Goal: Information Seeking & Learning: Learn about a topic

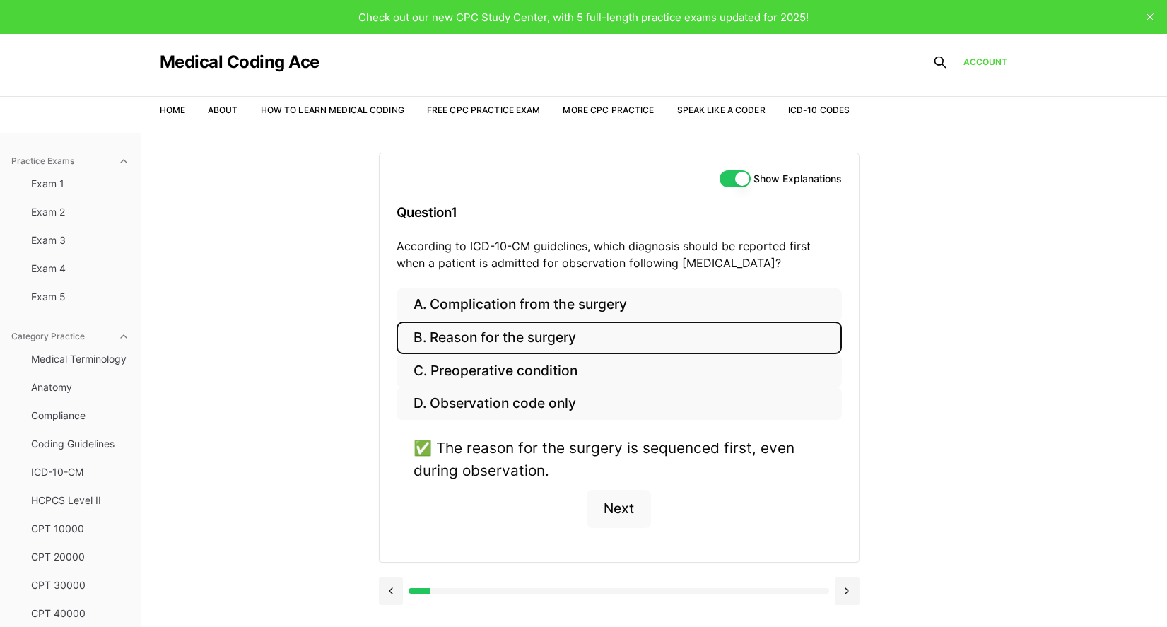
scroll to position [111, 0]
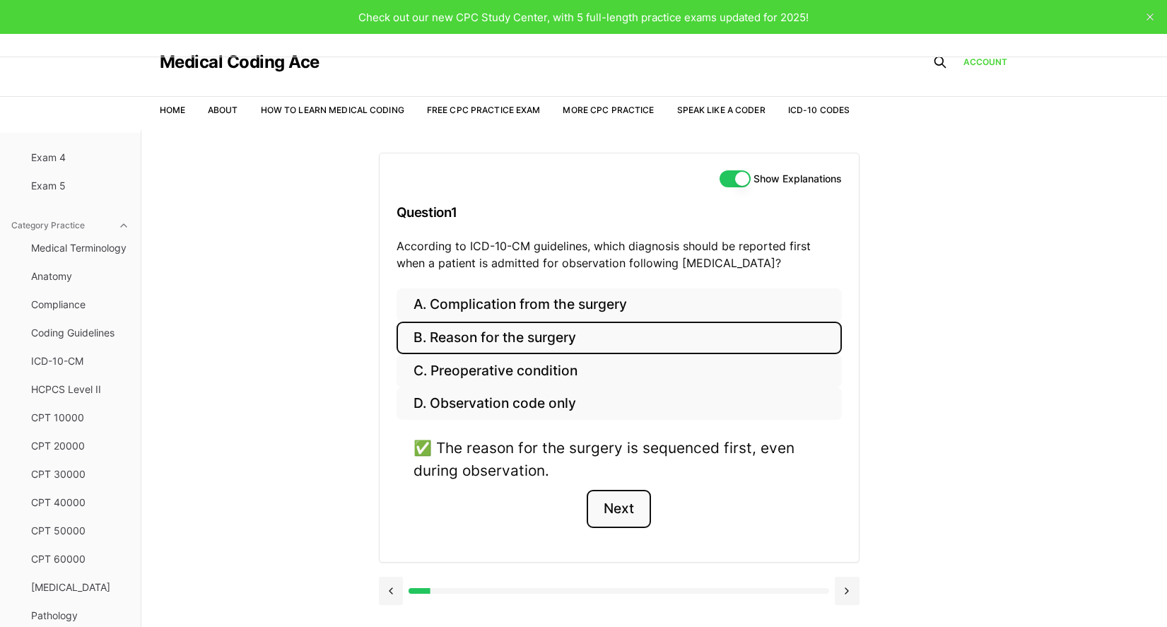
click at [631, 510] on button "Next" at bounding box center [619, 509] width 64 height 38
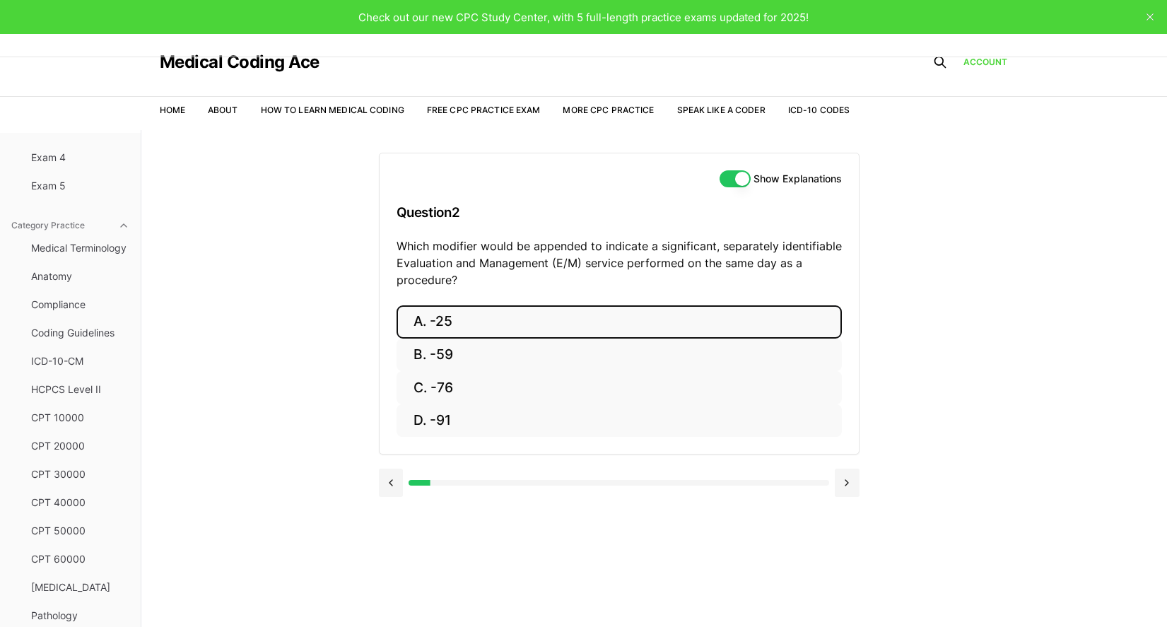
click at [437, 329] on button "A. -25" at bounding box center [618, 321] width 445 height 33
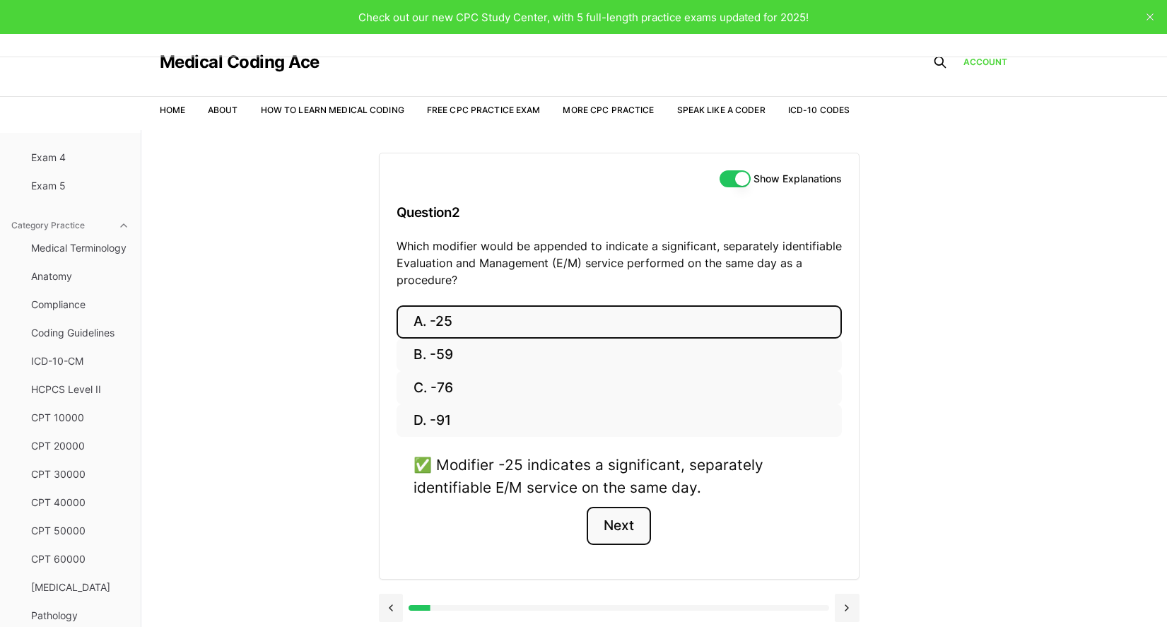
click at [645, 527] on button "Next" at bounding box center [619, 526] width 64 height 38
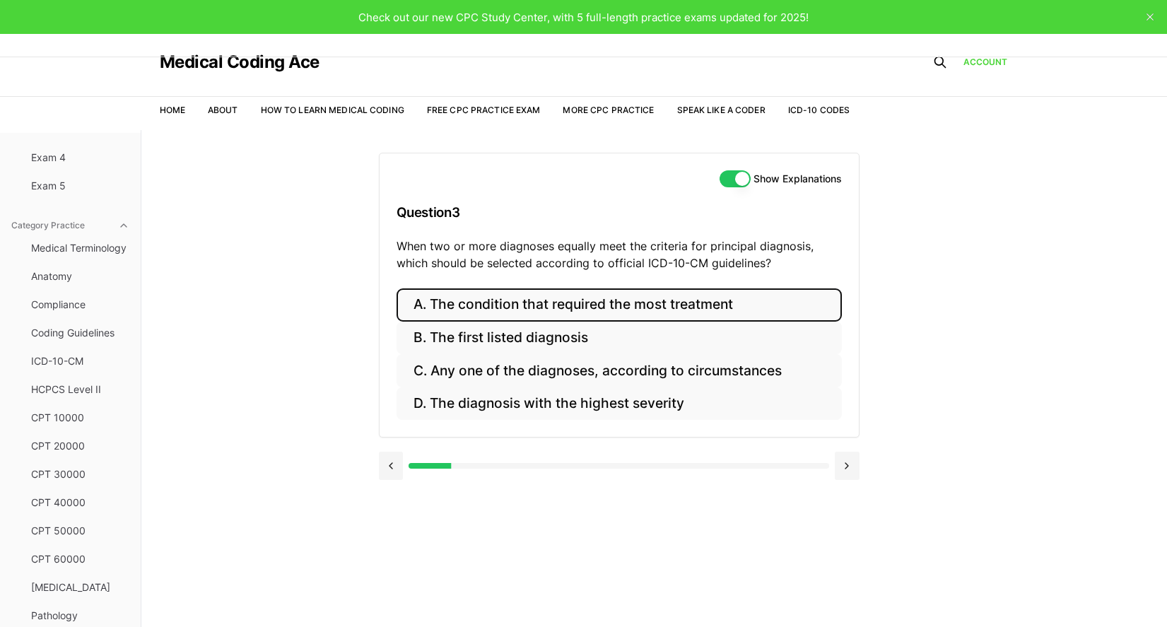
click at [450, 304] on button "A. The condition that required the most treatment" at bounding box center [618, 304] width 445 height 33
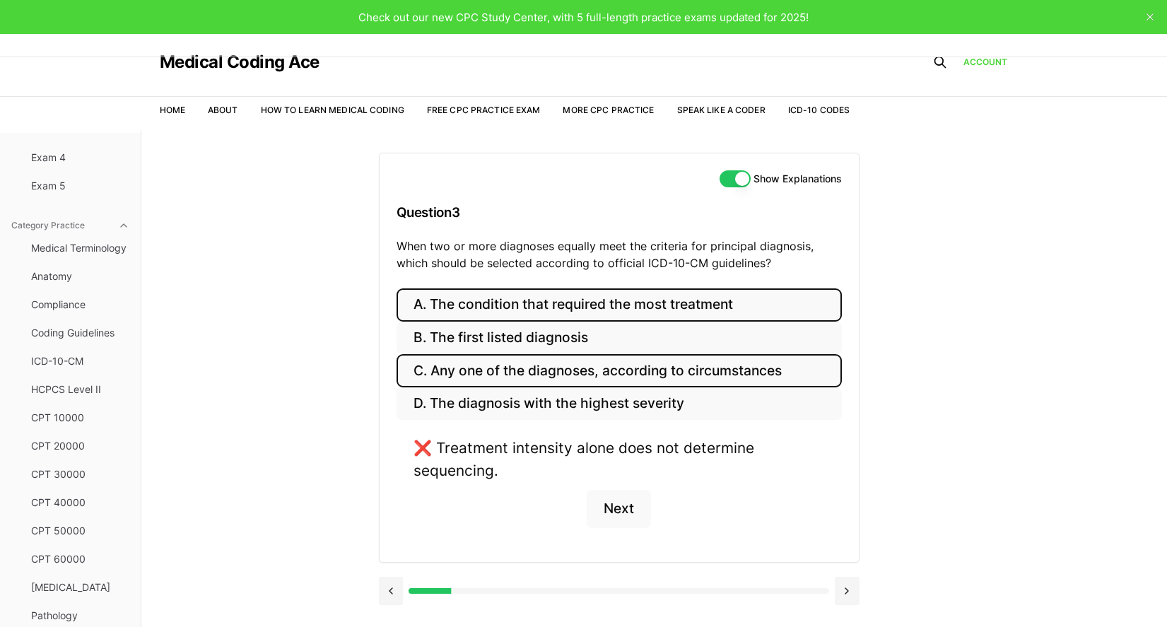
click at [486, 370] on button "C. Any one of the diagnoses, according to circumstances" at bounding box center [618, 370] width 445 height 33
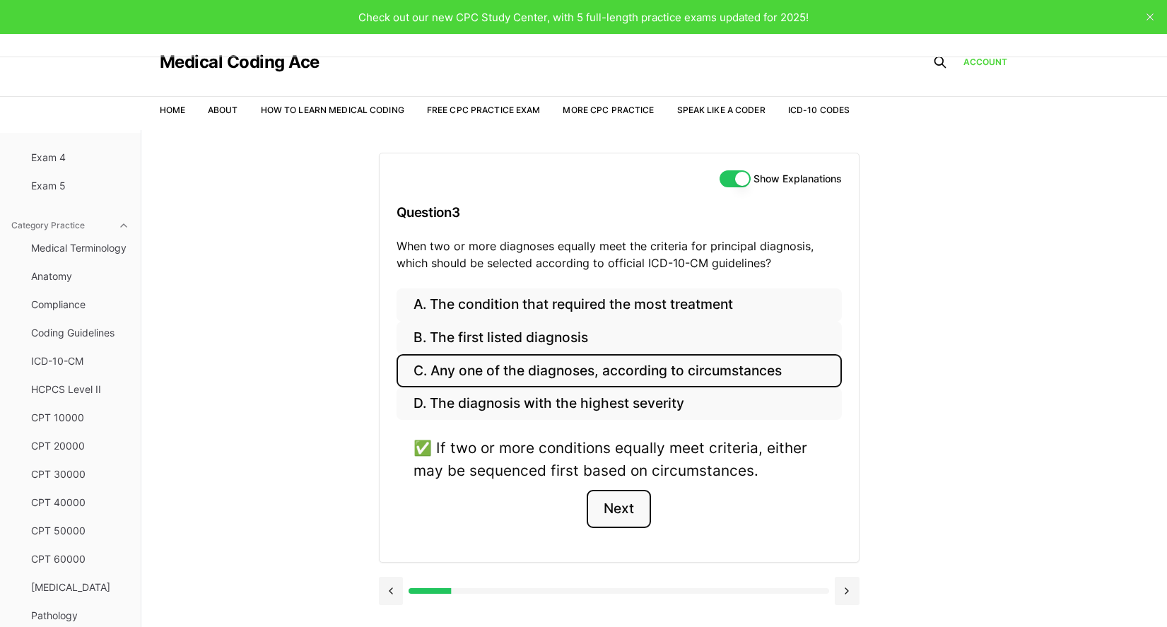
click at [645, 509] on button "Next" at bounding box center [619, 509] width 64 height 38
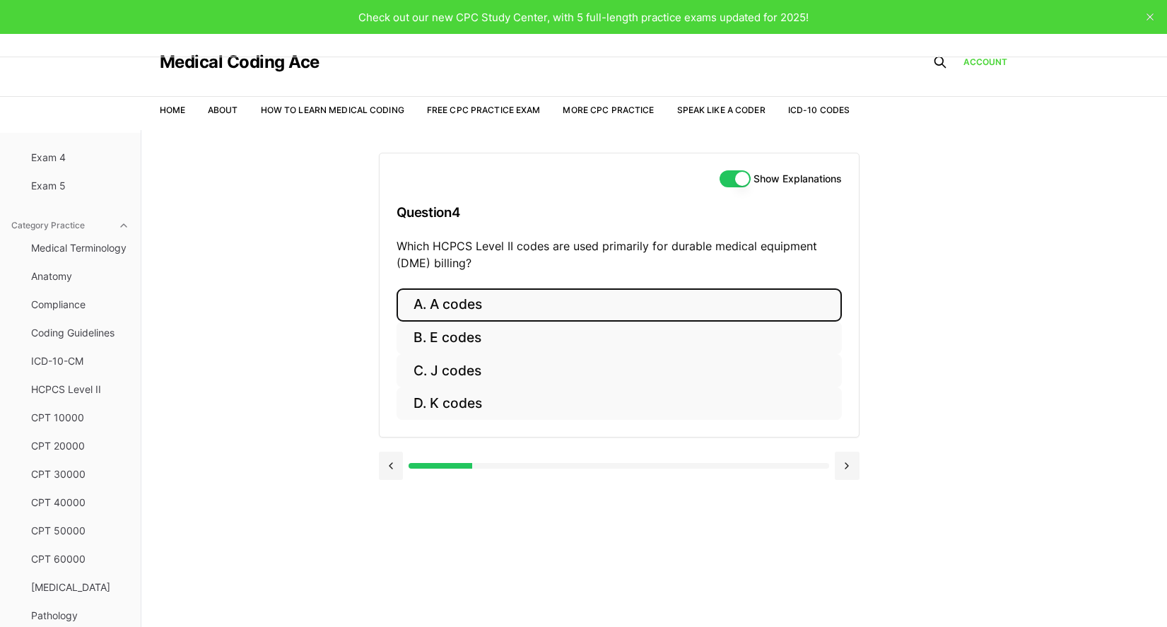
click at [514, 302] on button "A. A codes" at bounding box center [618, 304] width 445 height 33
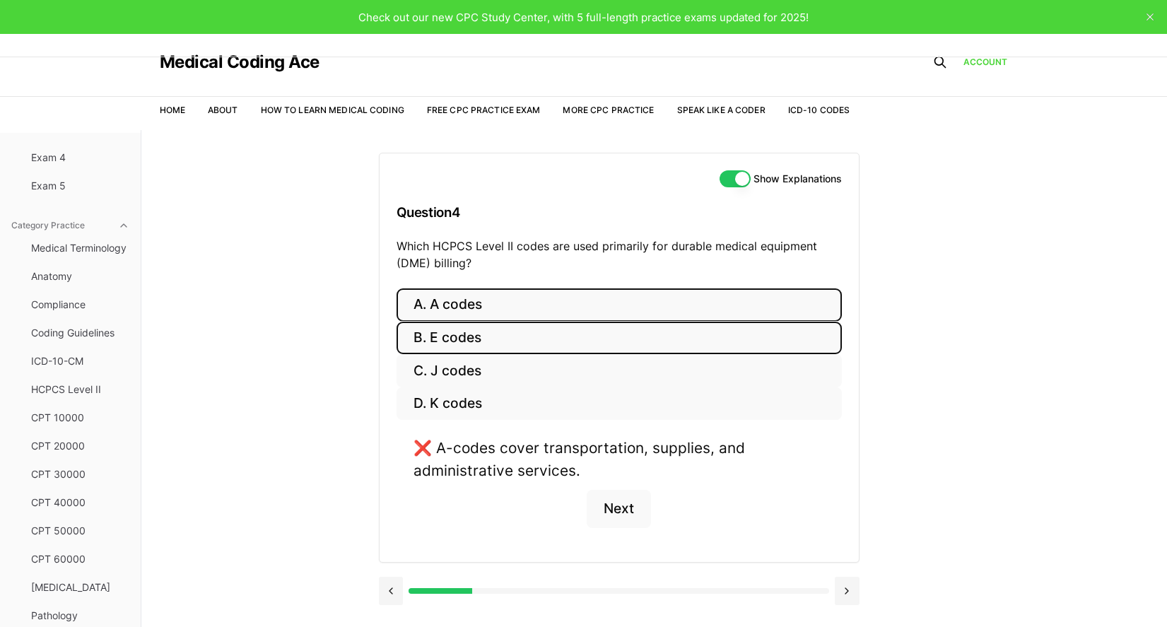
click at [503, 338] on button "B. E codes" at bounding box center [618, 338] width 445 height 33
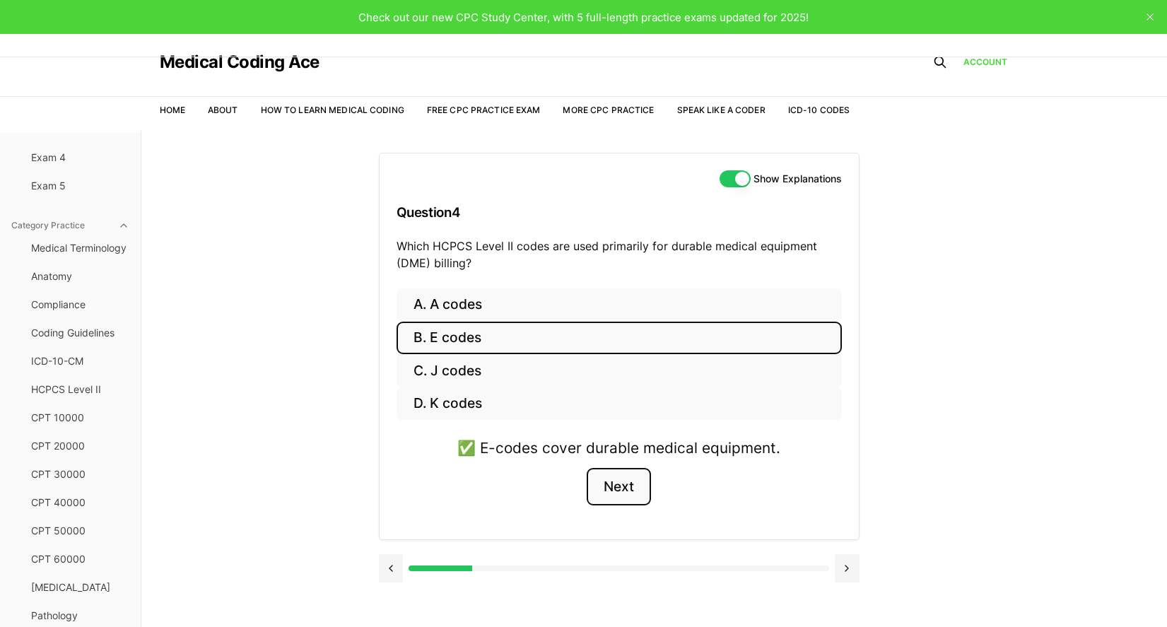
click at [605, 488] on button "Next" at bounding box center [619, 487] width 64 height 38
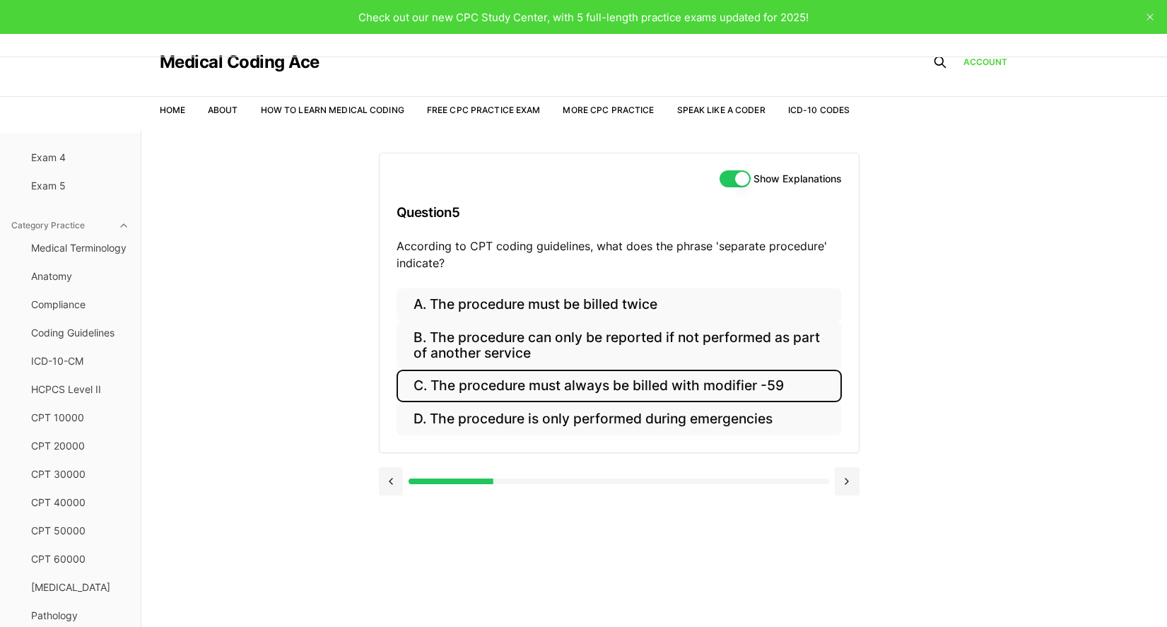
click at [490, 378] on button "C. The procedure must always be billed with modifier -59" at bounding box center [618, 386] width 445 height 33
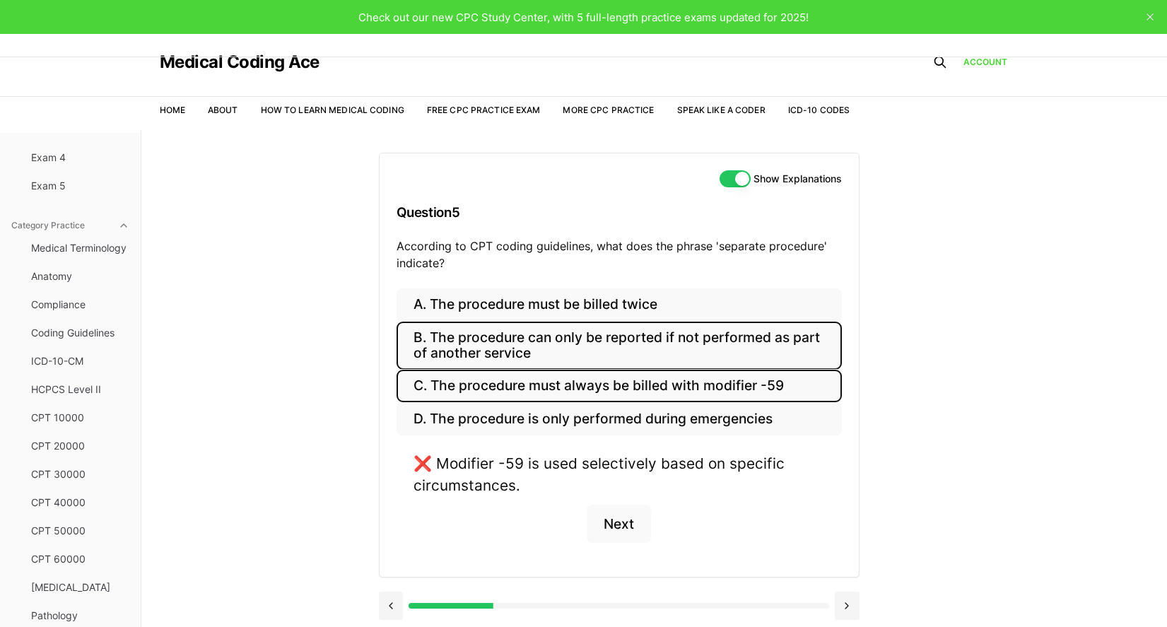
click at [456, 348] on button "B. The procedure can only be reported if not performed as part of another servi…" at bounding box center [618, 346] width 445 height 48
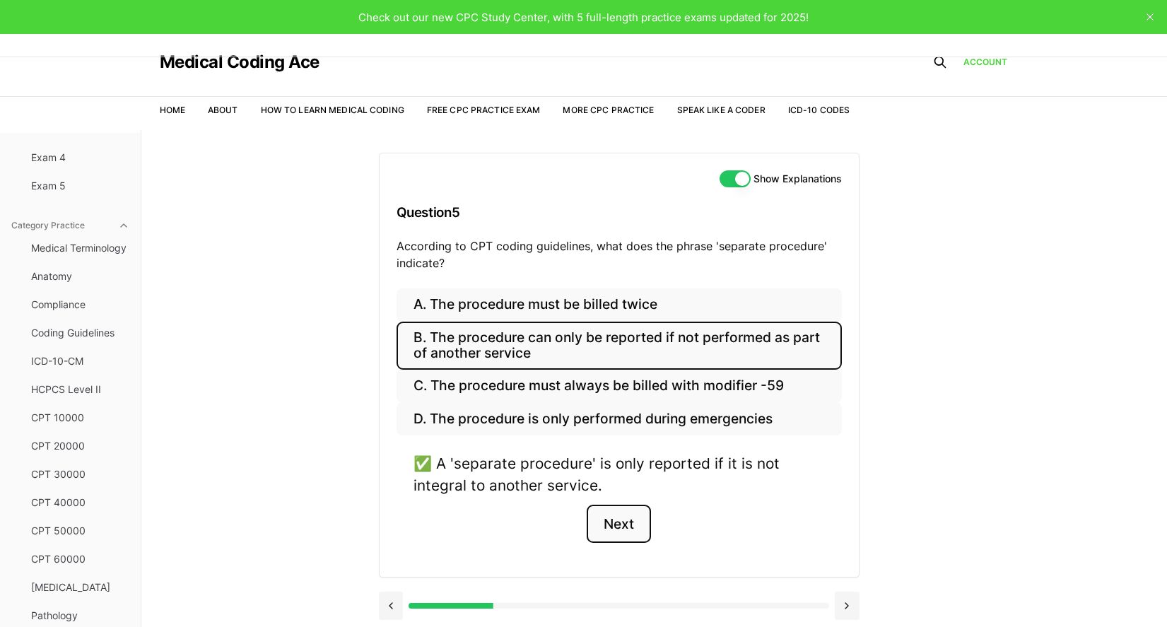
click at [601, 528] on button "Next" at bounding box center [619, 524] width 64 height 38
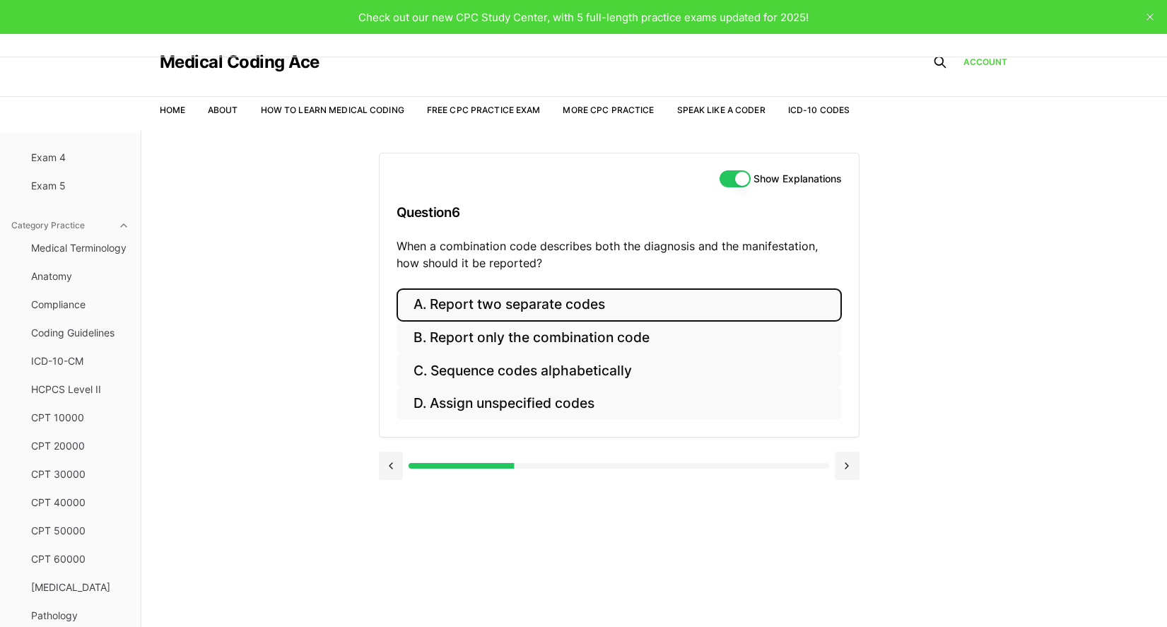
click at [454, 301] on button "A. Report two separate codes" at bounding box center [618, 304] width 445 height 33
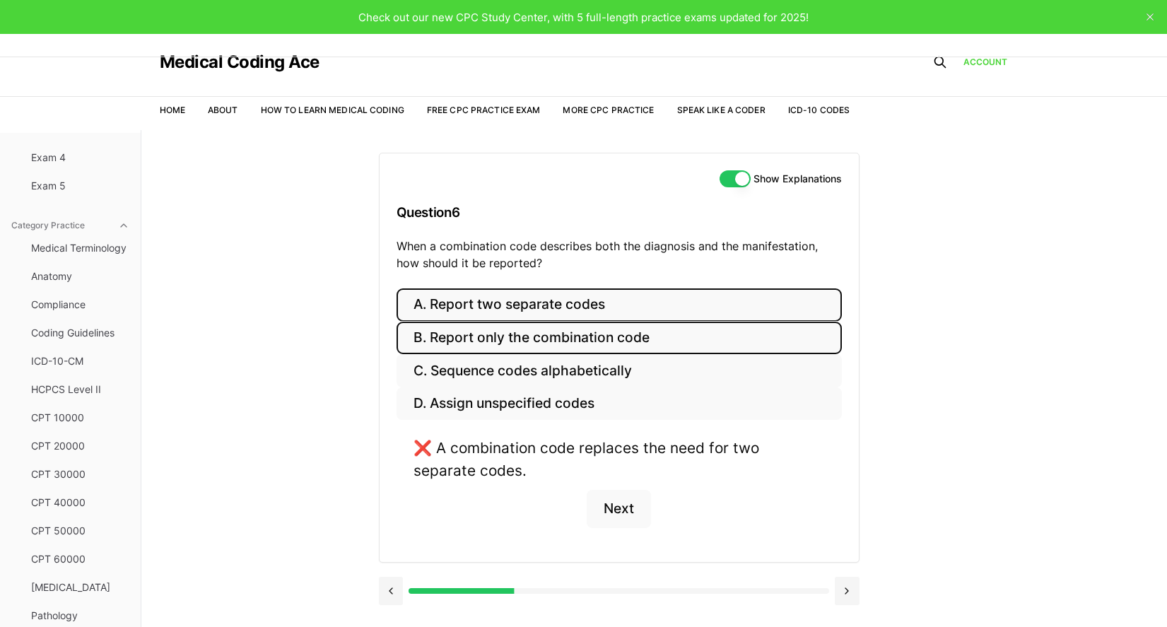
click at [449, 343] on button "B. Report only the combination code" at bounding box center [618, 338] width 445 height 33
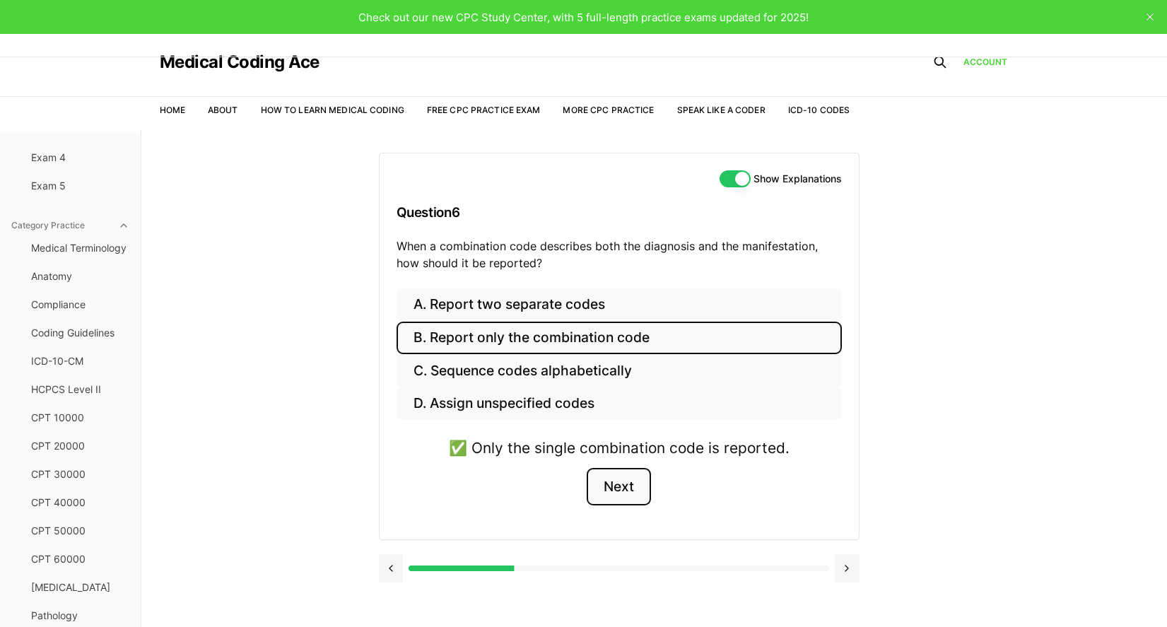
click at [620, 480] on button "Next" at bounding box center [619, 487] width 64 height 38
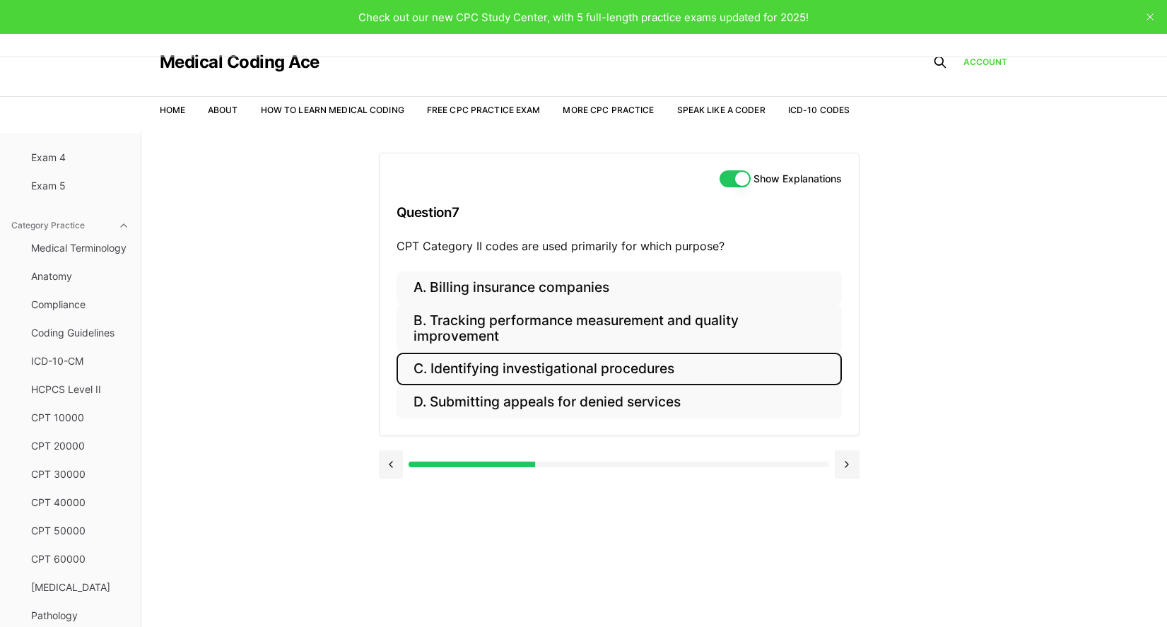
click at [458, 365] on button "C. Identifying investigational procedures" at bounding box center [618, 369] width 445 height 33
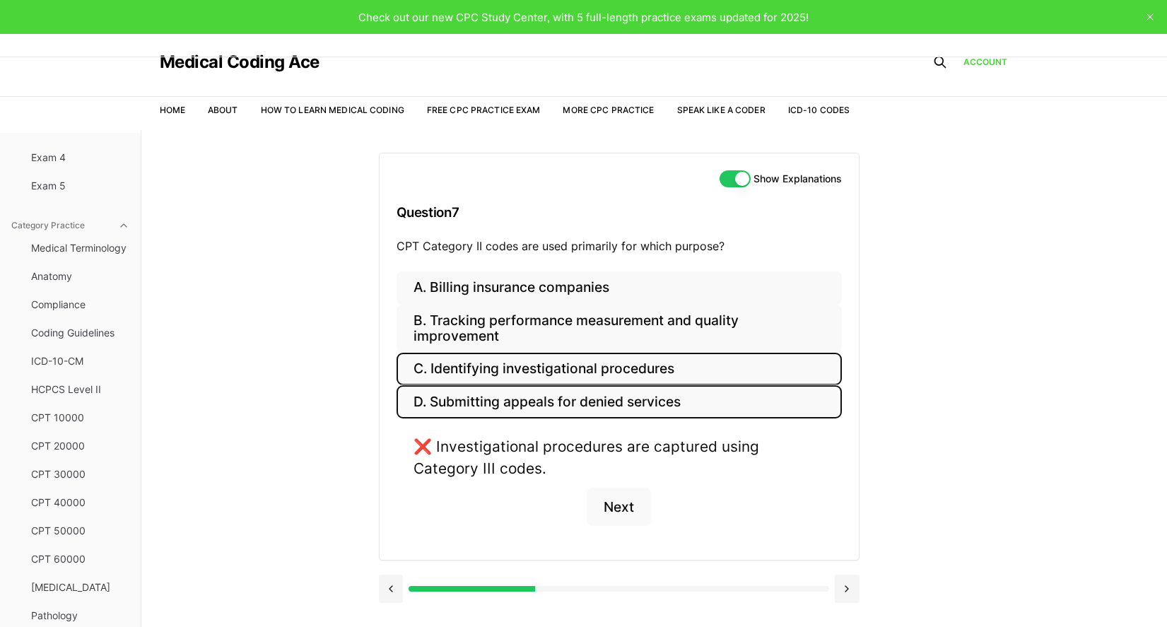
click at [439, 392] on button "D. Submitting appeals for denied services" at bounding box center [618, 401] width 445 height 33
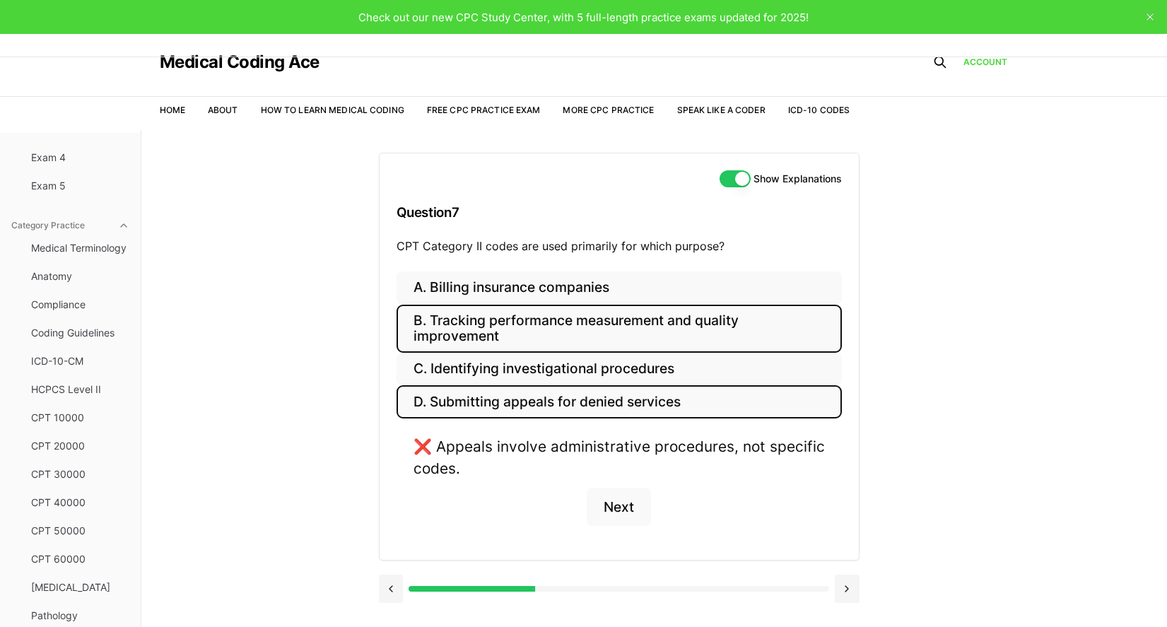
click at [436, 322] on button "B. Tracking performance measurement and quality improvement" at bounding box center [618, 329] width 445 height 48
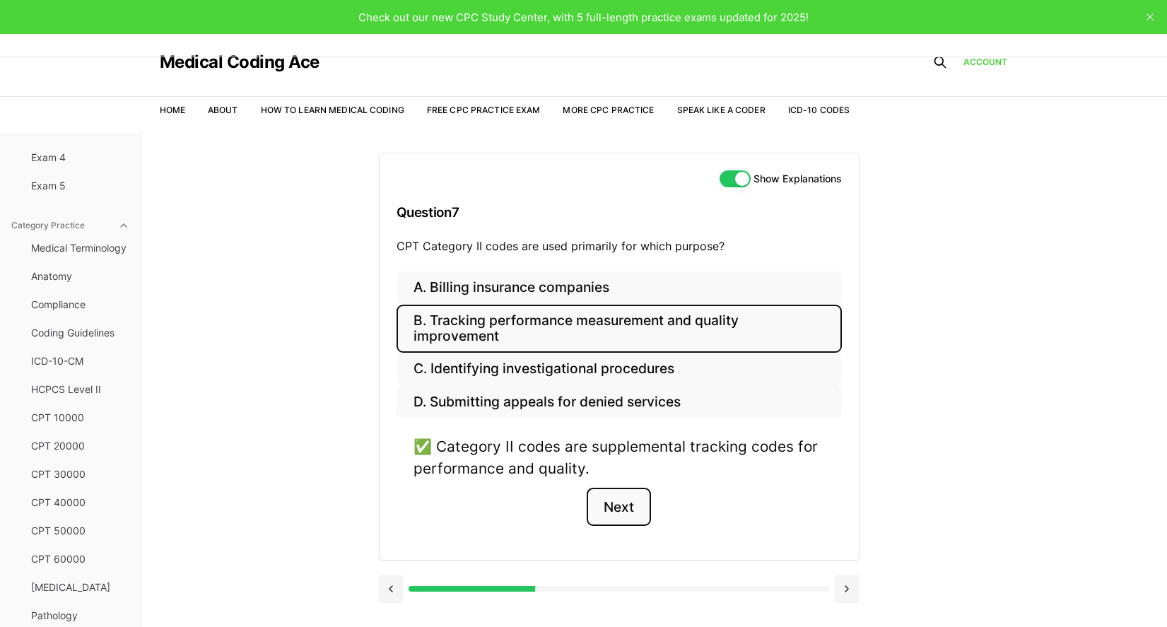
click at [624, 503] on button "Next" at bounding box center [619, 507] width 64 height 38
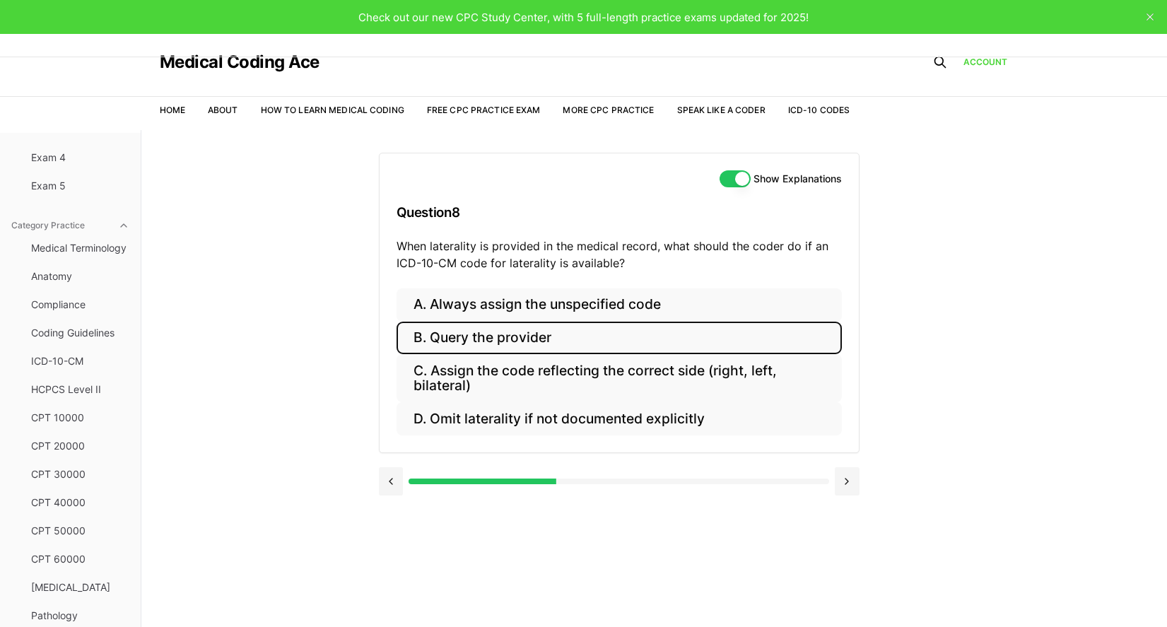
click at [526, 343] on button "B. Query the provider" at bounding box center [618, 338] width 445 height 33
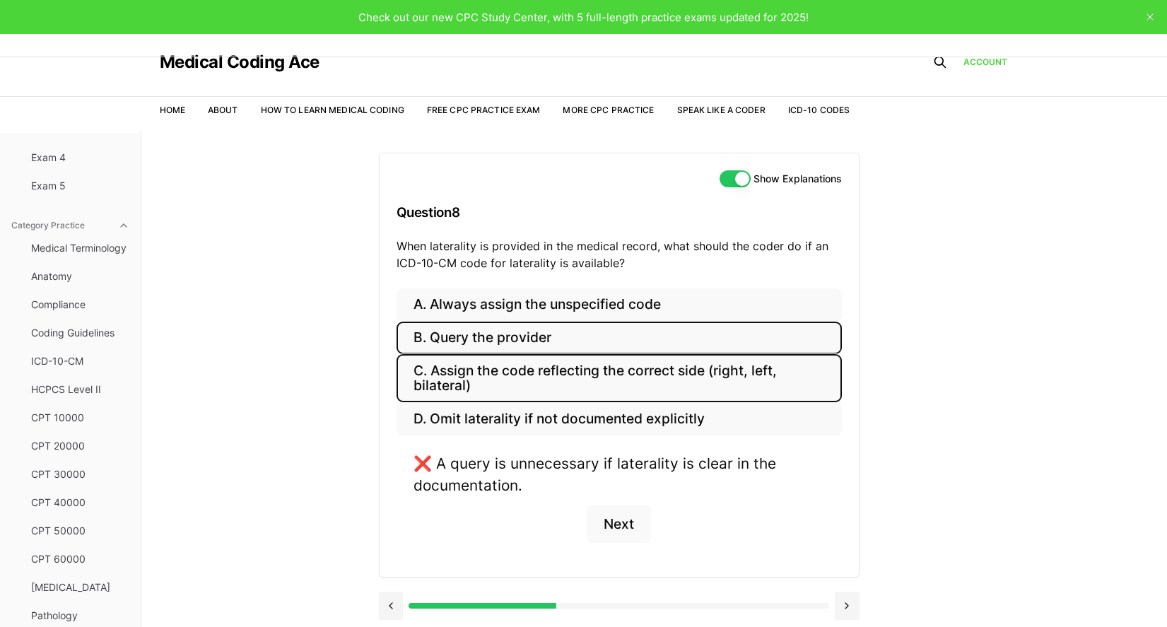
click at [532, 373] on button "C. Assign the code reflecting the correct side (right, left, bilateral)" at bounding box center [618, 378] width 445 height 48
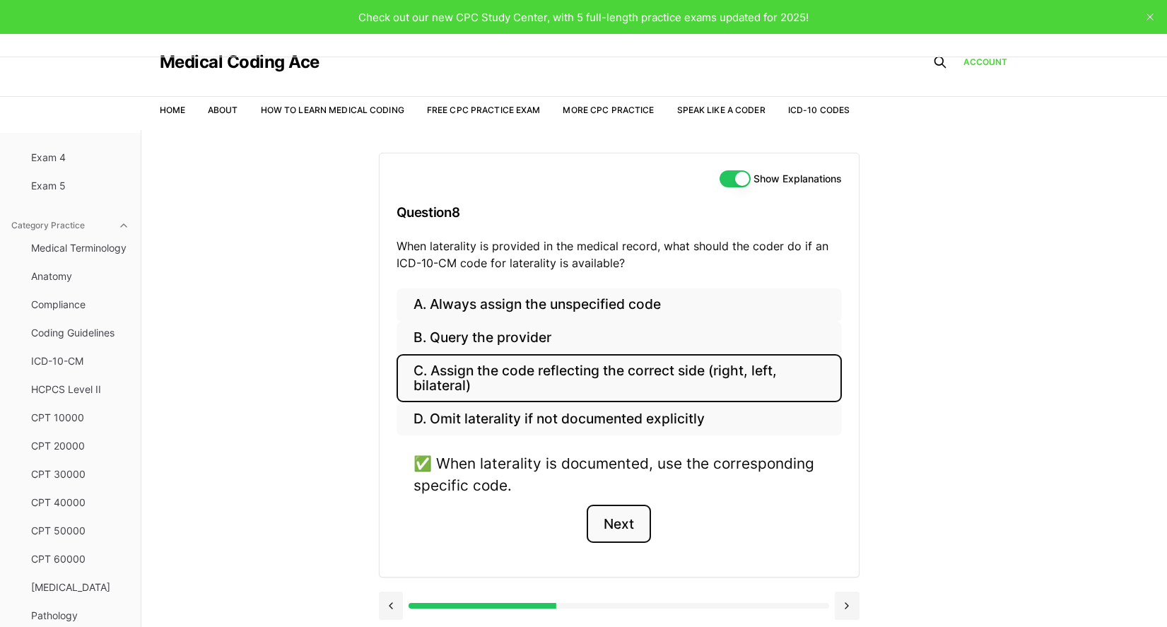
click at [613, 525] on button "Next" at bounding box center [619, 524] width 64 height 38
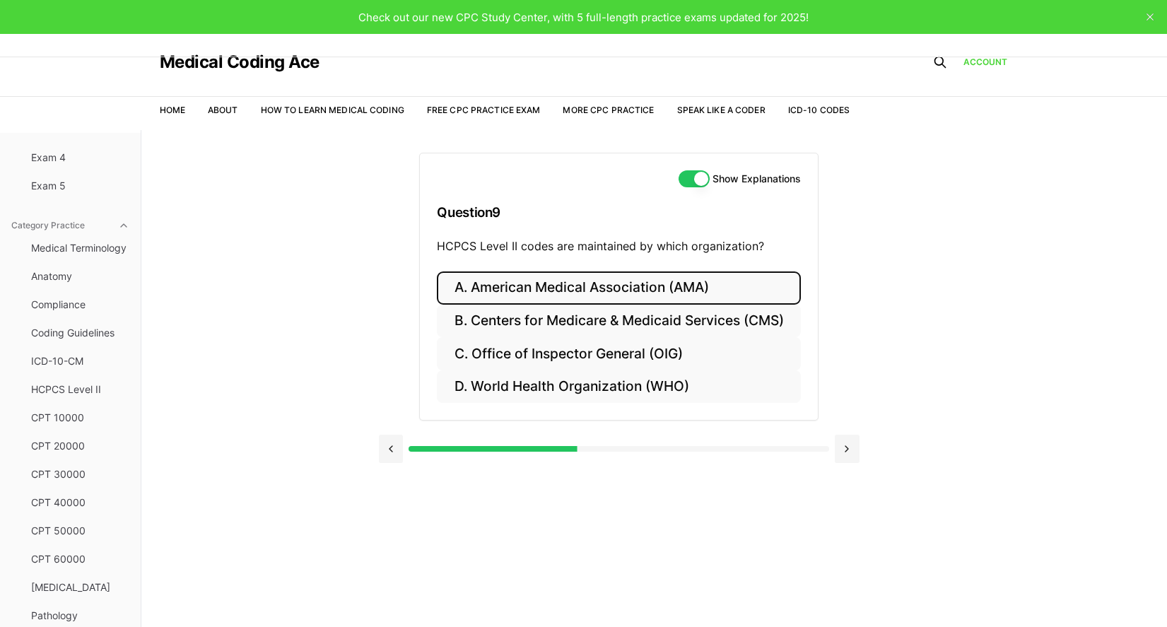
click at [607, 286] on button "A. American Medical Association (AMA)" at bounding box center [618, 287] width 363 height 33
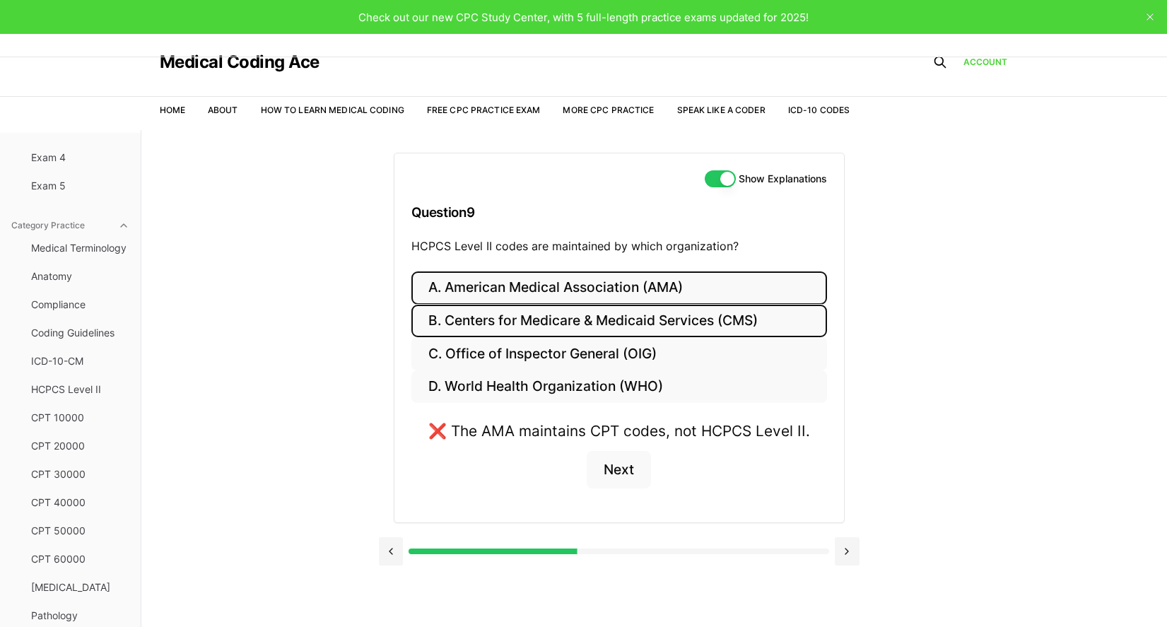
click at [508, 317] on button "B. Centers for Medicare & Medicaid Services (CMS)" at bounding box center [619, 321] width 416 height 33
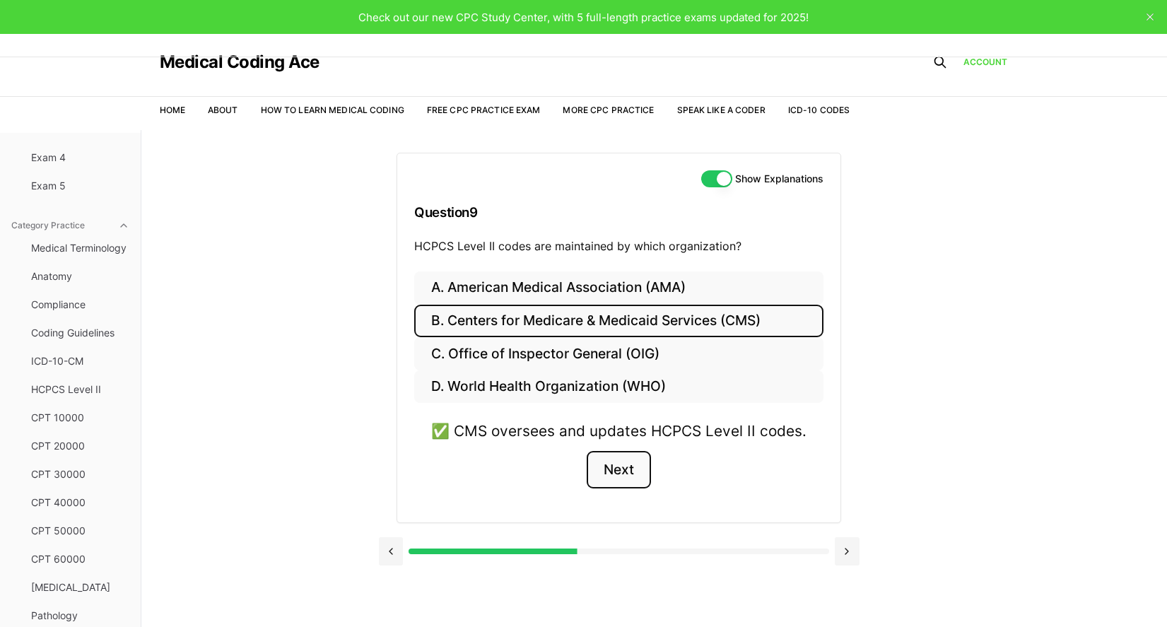
click at [620, 471] on button "Next" at bounding box center [619, 470] width 64 height 38
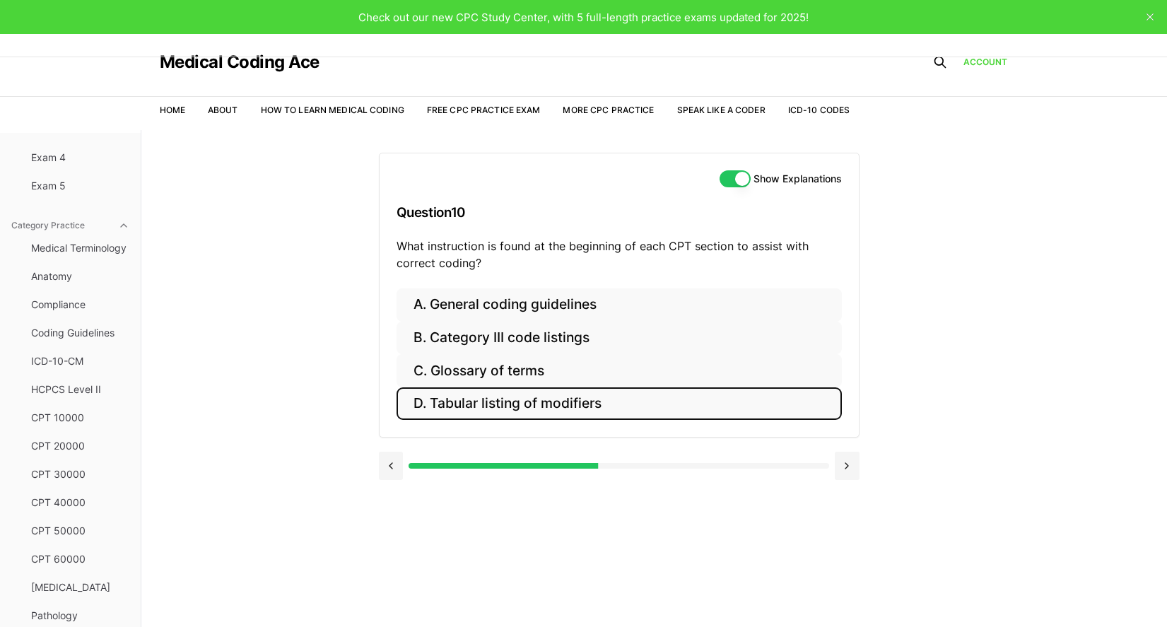
click at [548, 415] on button "D. Tabular listing of modifiers" at bounding box center [618, 403] width 445 height 33
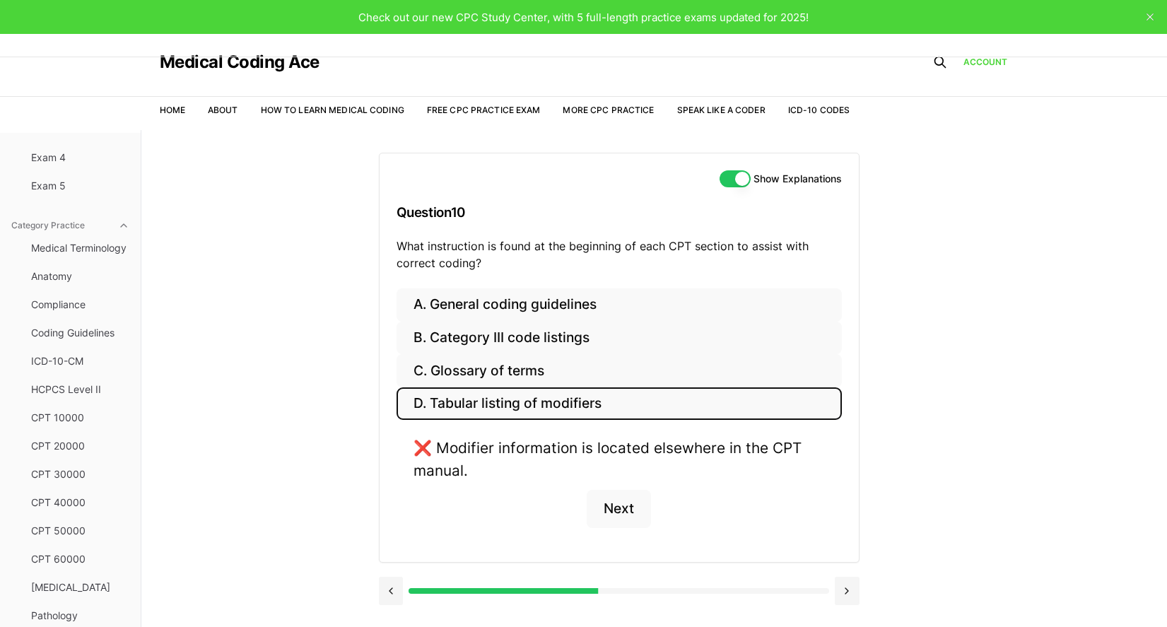
click at [540, 389] on button "D. Tabular listing of modifiers" at bounding box center [618, 403] width 445 height 33
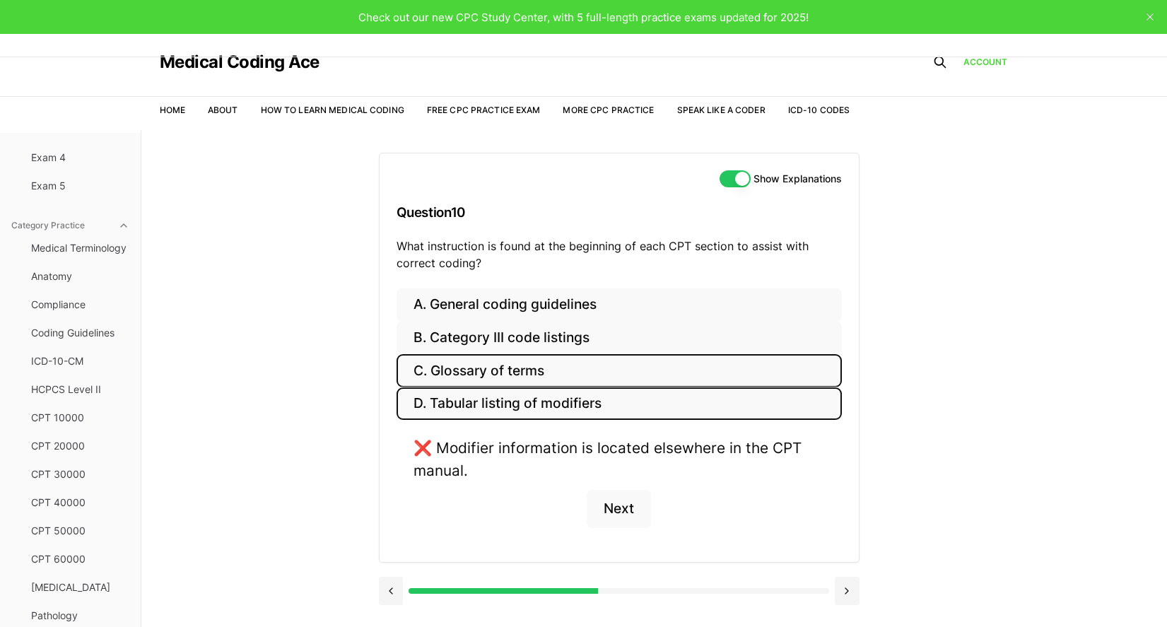
click at [540, 373] on button "C. Glossary of terms" at bounding box center [618, 370] width 445 height 33
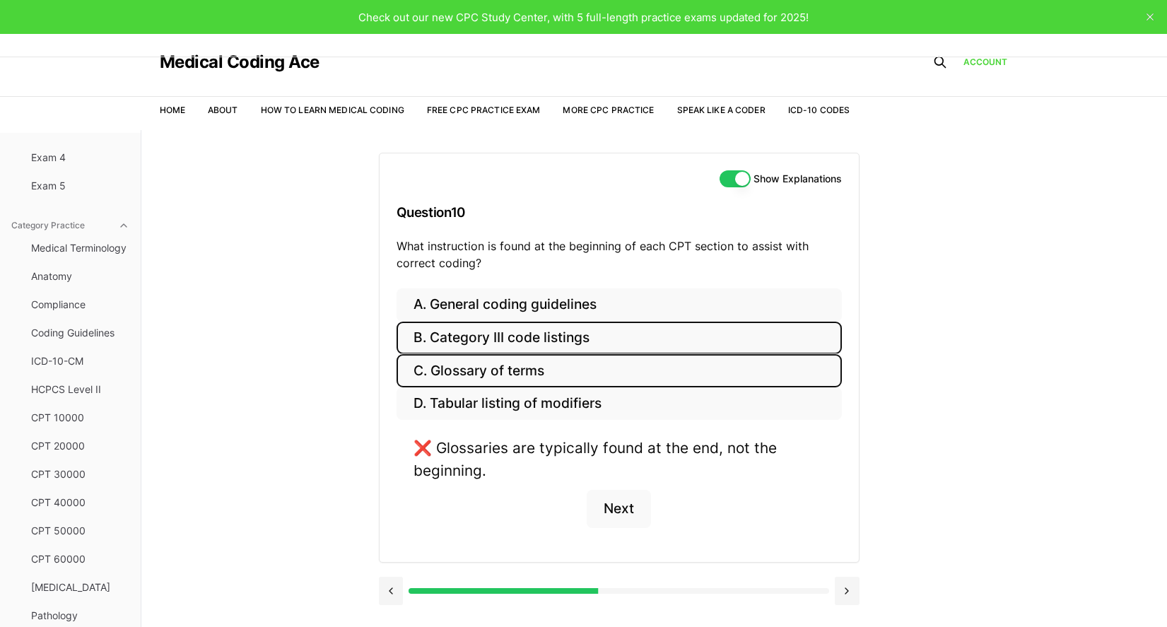
click at [459, 340] on button "B. Category III code listings" at bounding box center [618, 338] width 445 height 33
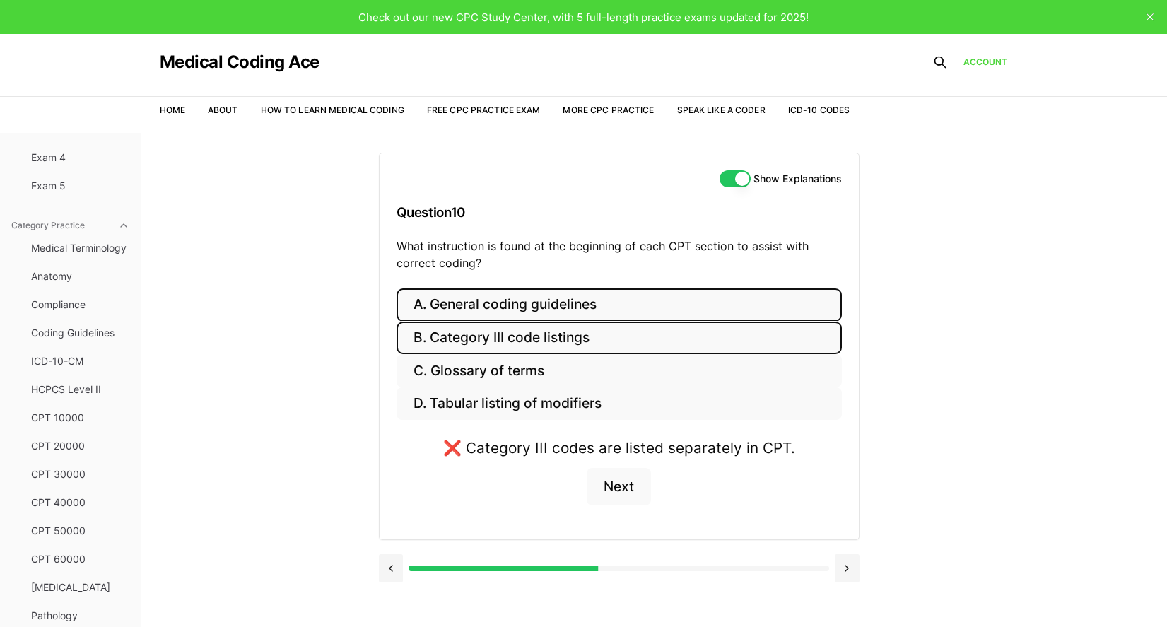
click at [469, 300] on button "A. General coding guidelines" at bounding box center [618, 304] width 445 height 33
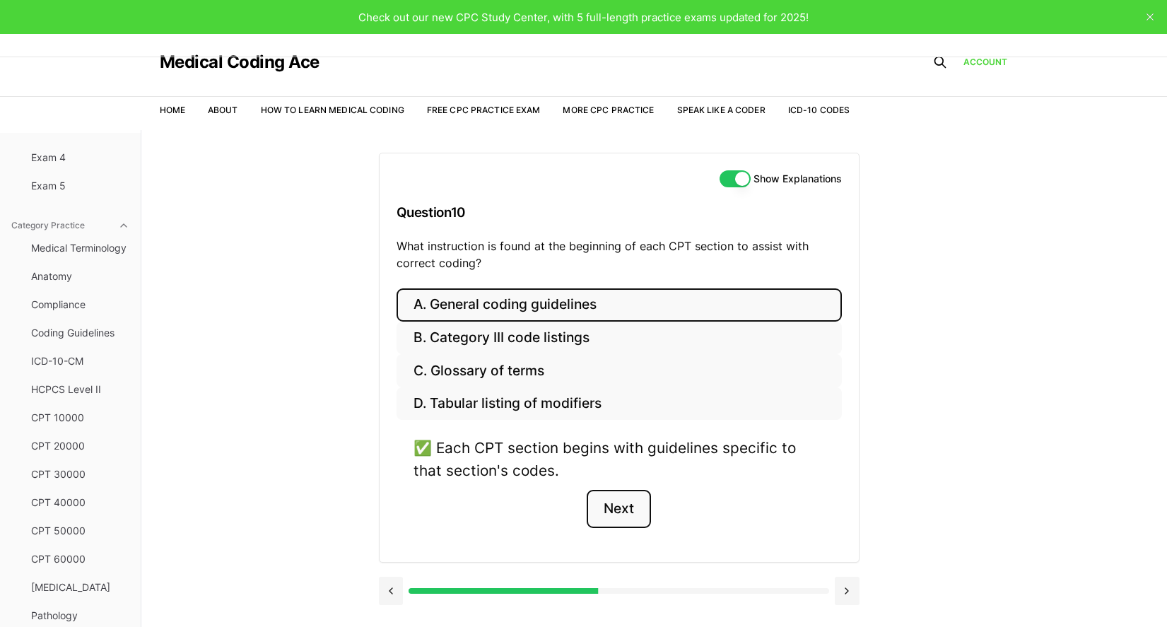
click at [621, 510] on button "Next" at bounding box center [619, 509] width 64 height 38
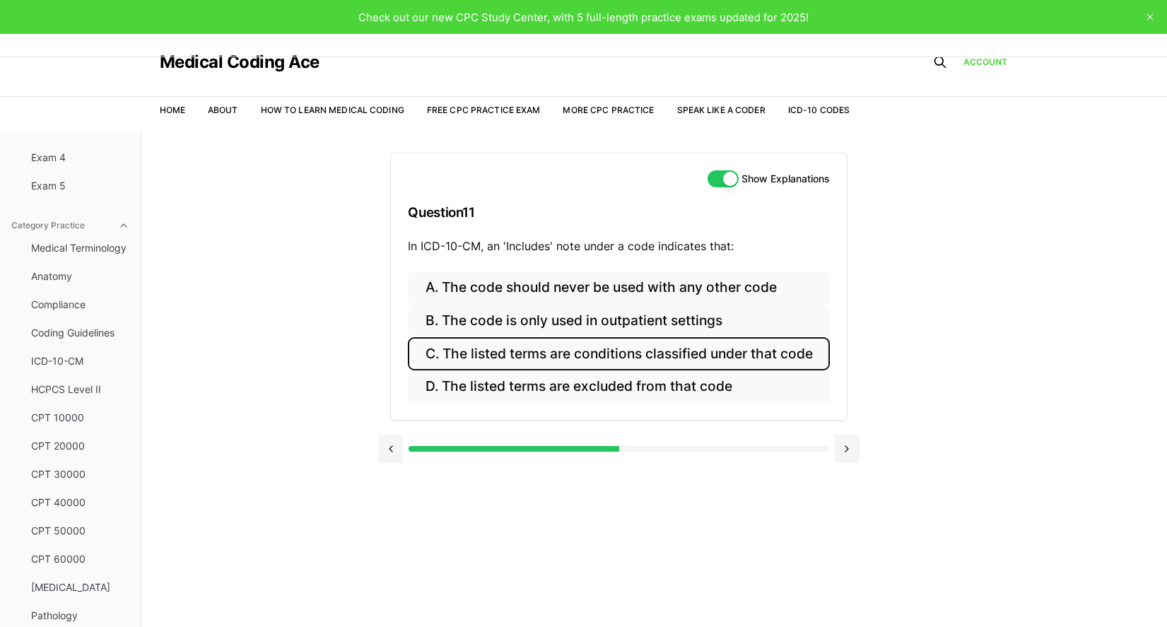
click at [522, 363] on button "C. The listed terms are conditions classified under that code" at bounding box center [618, 353] width 421 height 33
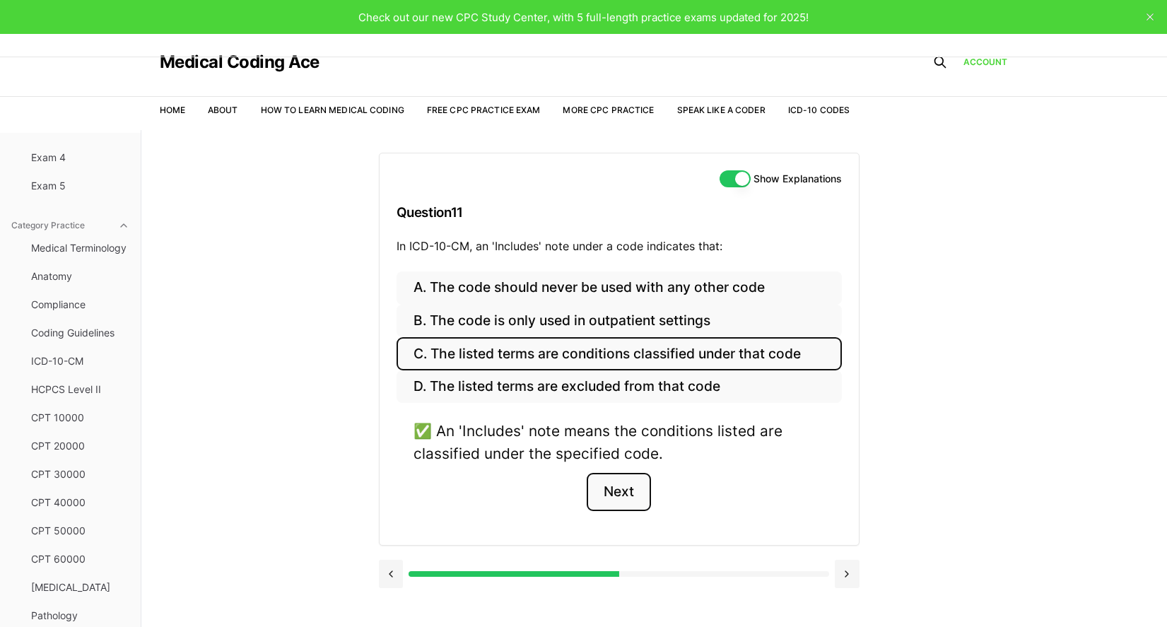
click at [625, 503] on button "Next" at bounding box center [619, 492] width 64 height 38
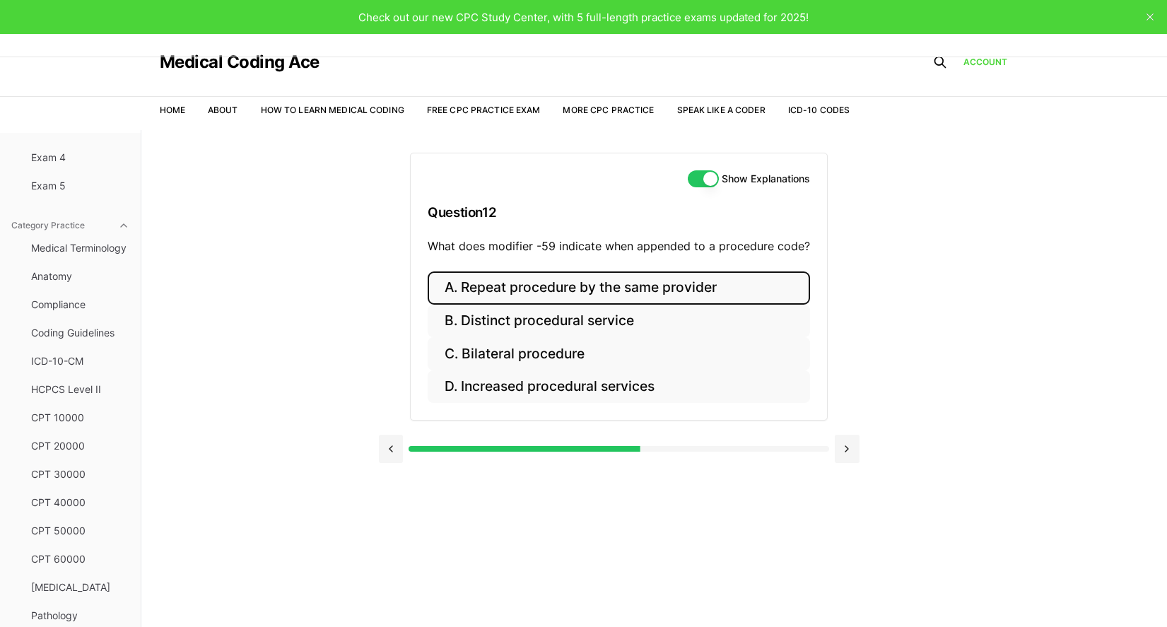
click at [530, 279] on button "A. Repeat procedure by the same provider" at bounding box center [619, 287] width 382 height 33
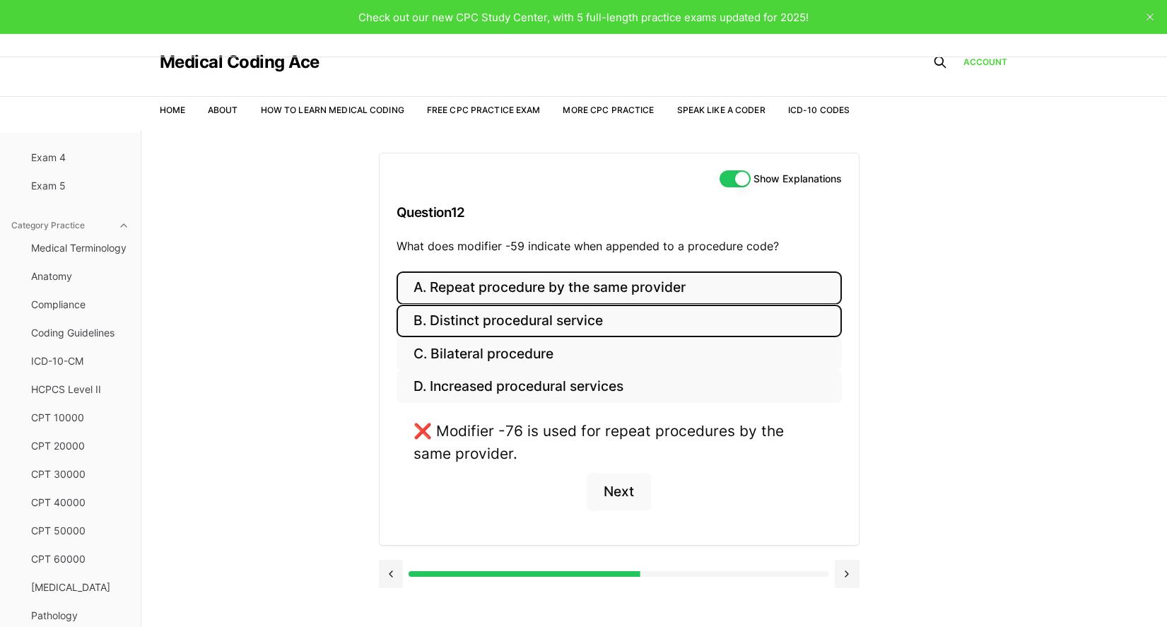
click at [527, 327] on button "B. Distinct procedural service" at bounding box center [618, 321] width 445 height 33
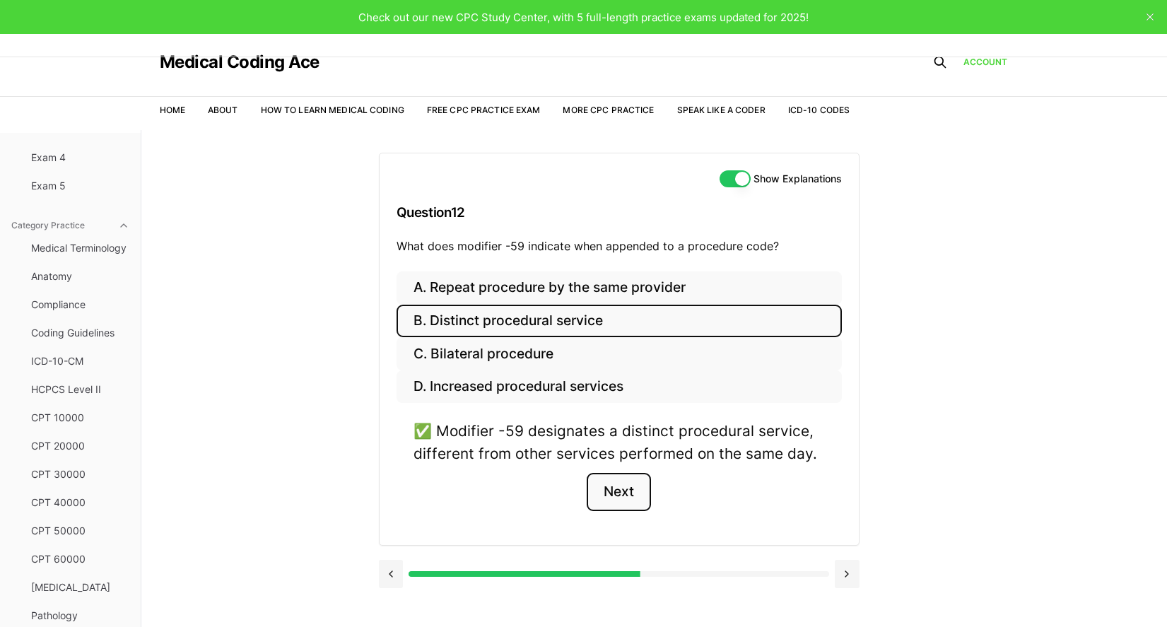
click at [643, 476] on button "Next" at bounding box center [619, 492] width 64 height 38
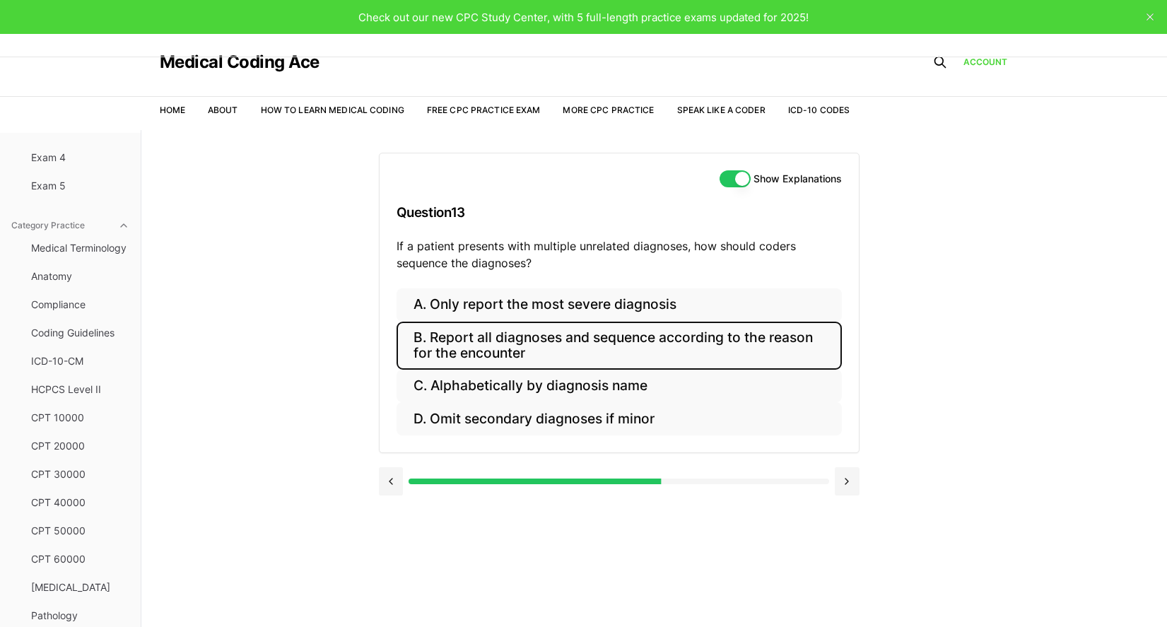
click at [462, 341] on button "B. Report all diagnoses and sequence according to the reason for the encounter" at bounding box center [618, 346] width 445 height 48
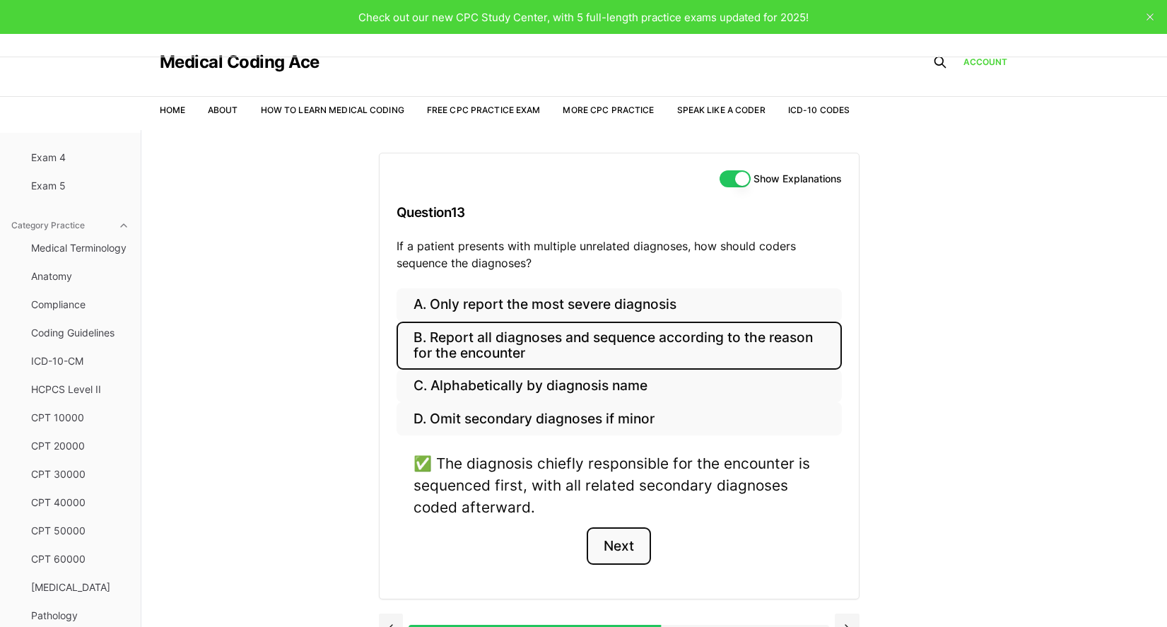
click at [611, 541] on button "Next" at bounding box center [619, 546] width 64 height 38
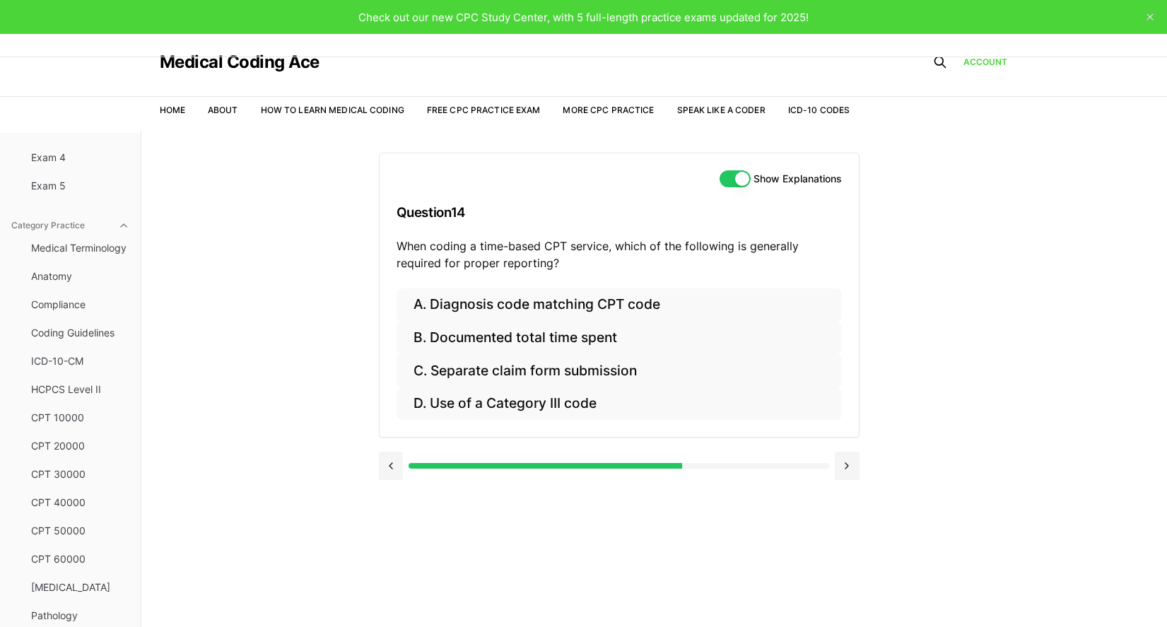
click at [206, 283] on div "Practice Exams Exam 1 Exam 2 Exam 3 Exam 4 Exam 5 Category Practice Medical Ter…" at bounding box center [583, 443] width 1167 height 627
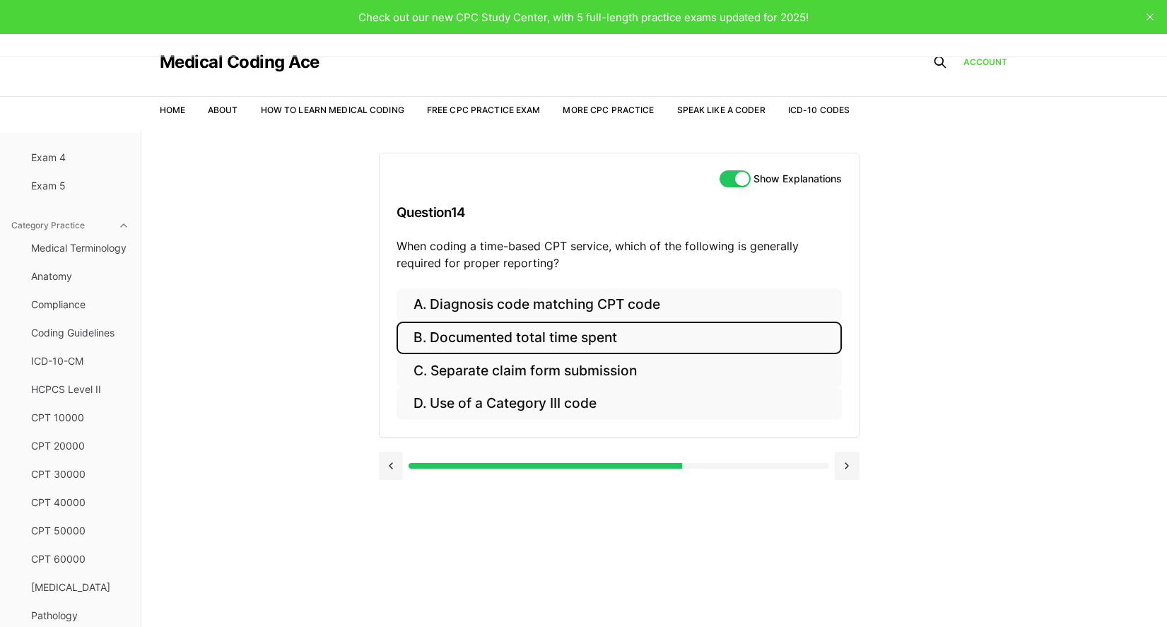
click at [471, 343] on button "B. Documented total time spent" at bounding box center [618, 338] width 445 height 33
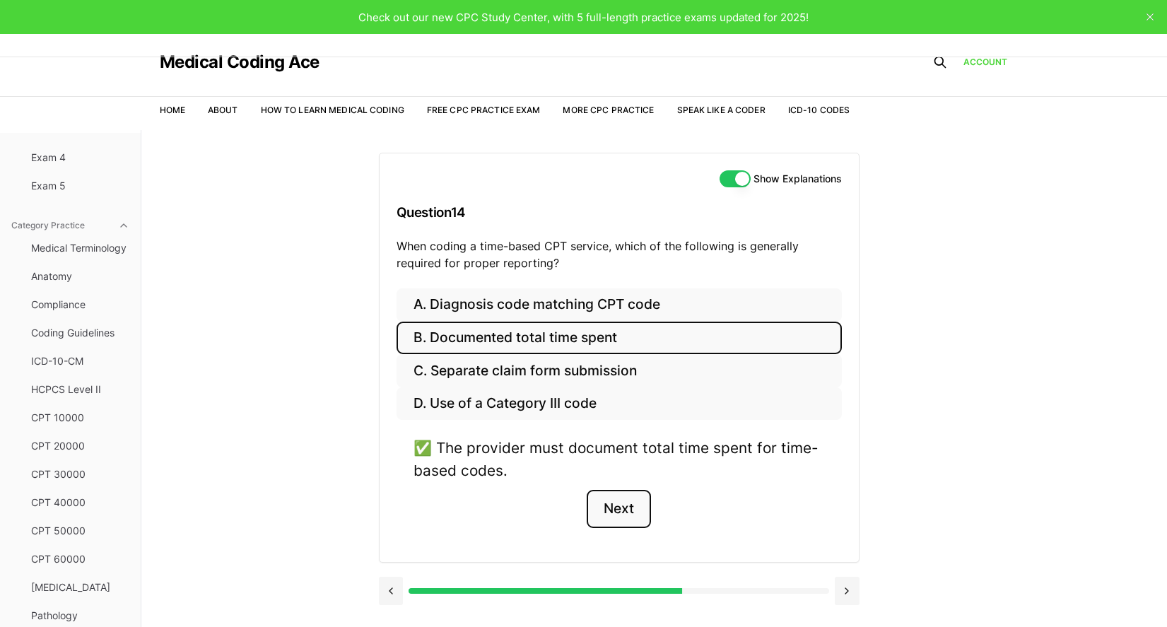
click at [622, 509] on button "Next" at bounding box center [619, 509] width 64 height 38
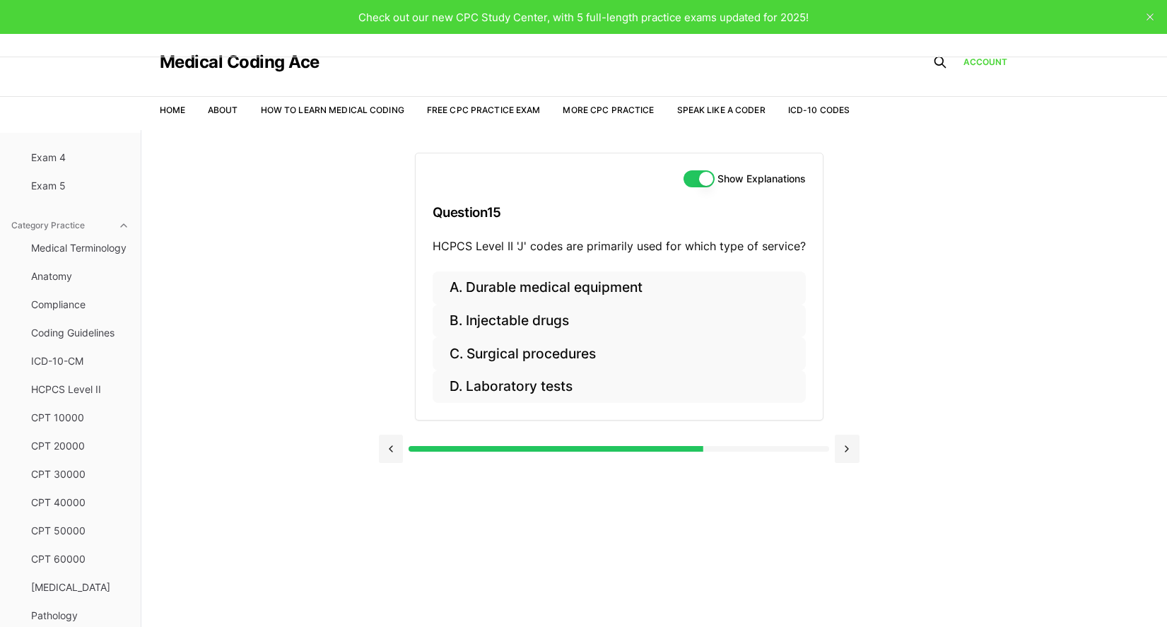
click at [199, 348] on div "Practice Exams Exam 1 Exam 2 Exam 3 Exam 4 Exam 5 Category Practice Medical Ter…" at bounding box center [583, 443] width 1167 height 627
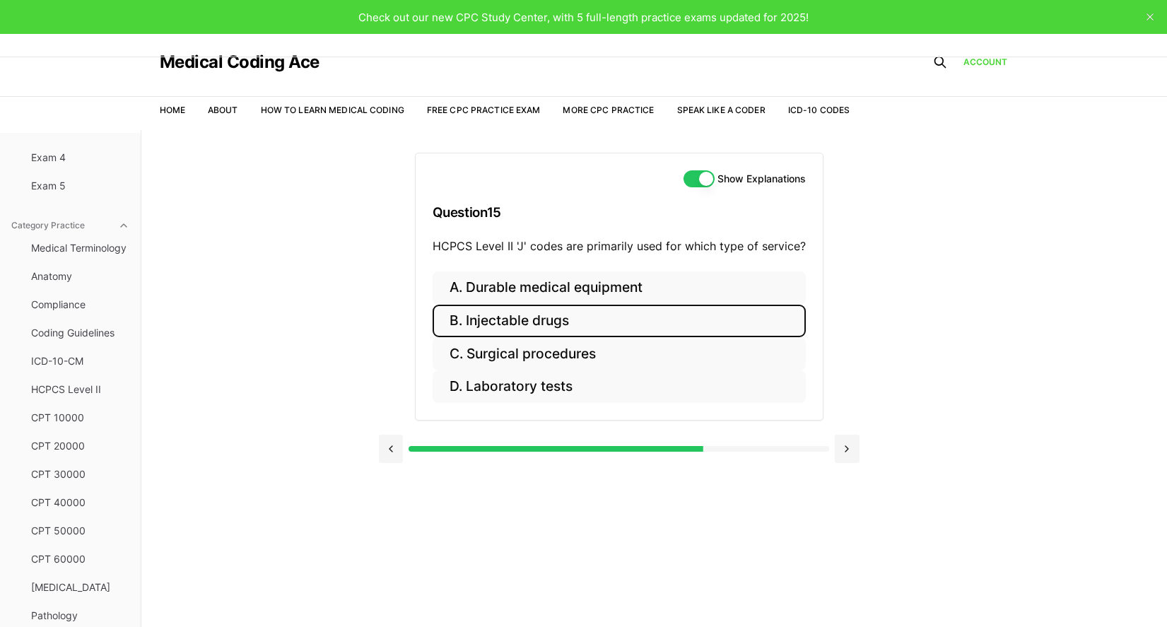
click at [529, 313] on button "B. Injectable drugs" at bounding box center [619, 321] width 373 height 33
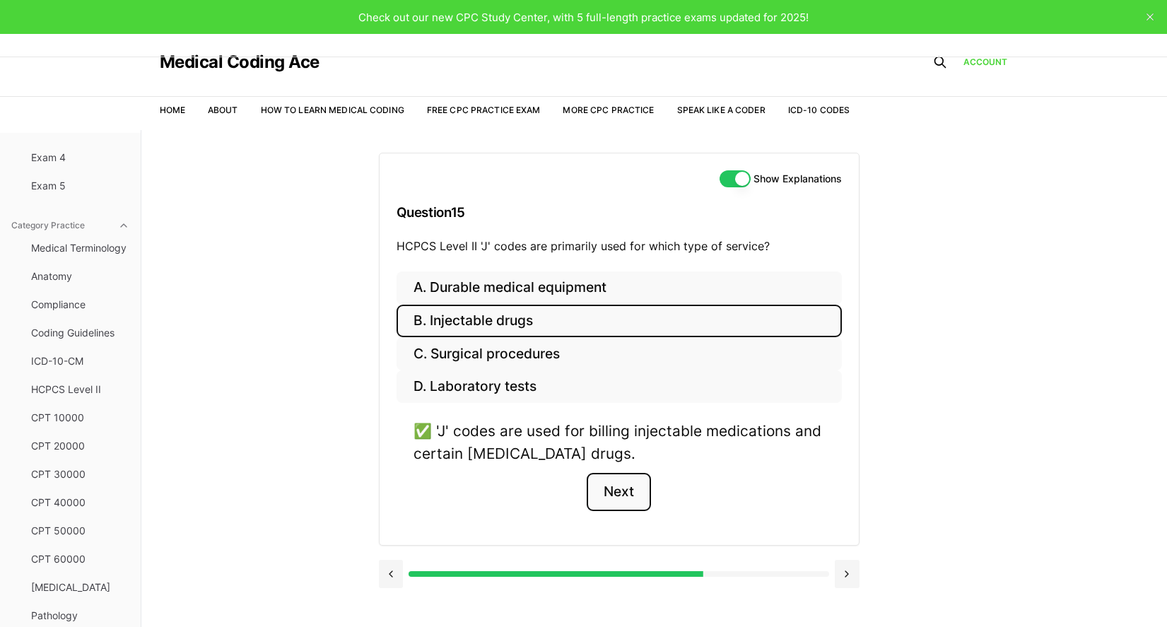
click at [592, 474] on button "Next" at bounding box center [619, 492] width 64 height 38
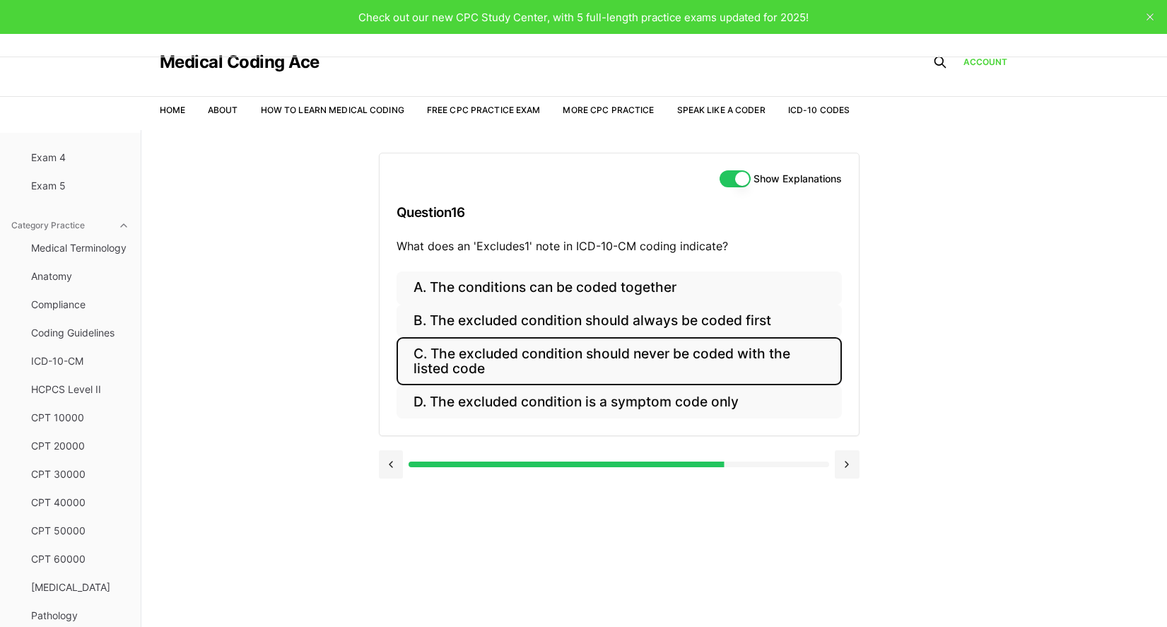
click at [548, 362] on button "C. The excluded condition should never be coded with the listed code" at bounding box center [618, 361] width 445 height 48
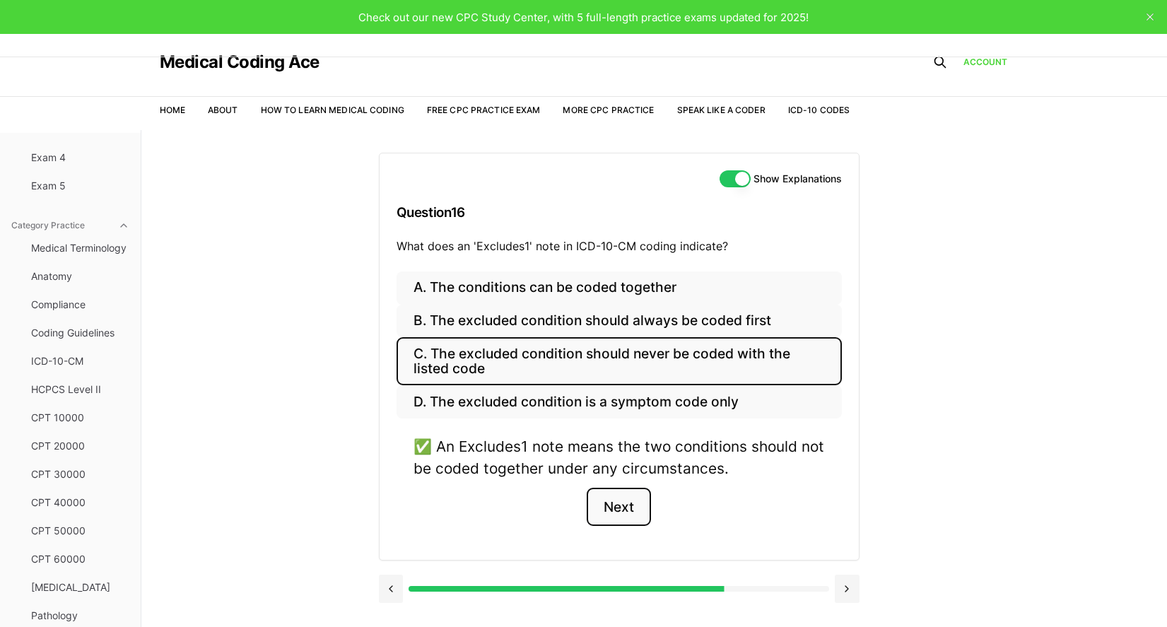
click at [632, 507] on button "Next" at bounding box center [619, 507] width 64 height 38
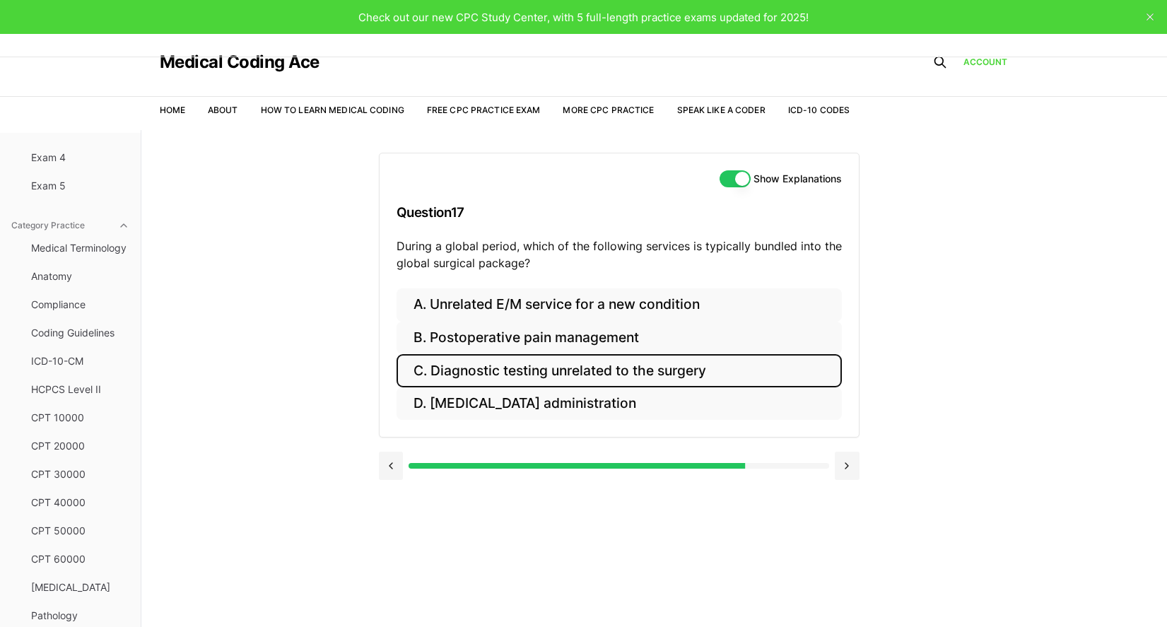
click at [576, 360] on button "C. Diagnostic testing unrelated to the surgery" at bounding box center [618, 370] width 445 height 33
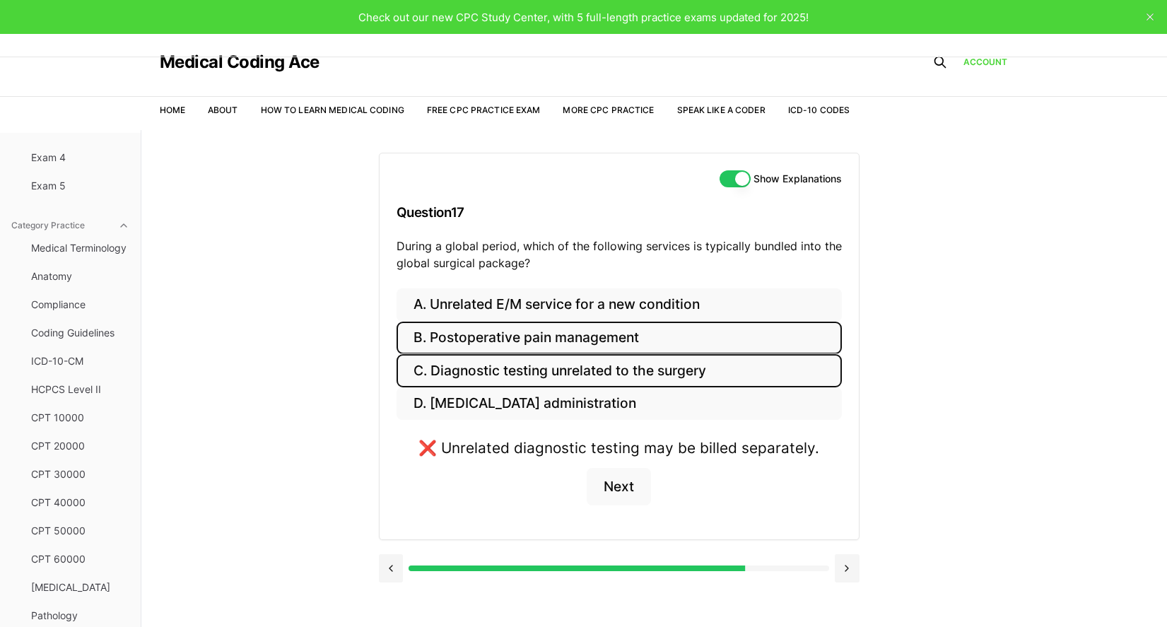
click at [443, 334] on button "B. Postoperative pain management" at bounding box center [618, 338] width 445 height 33
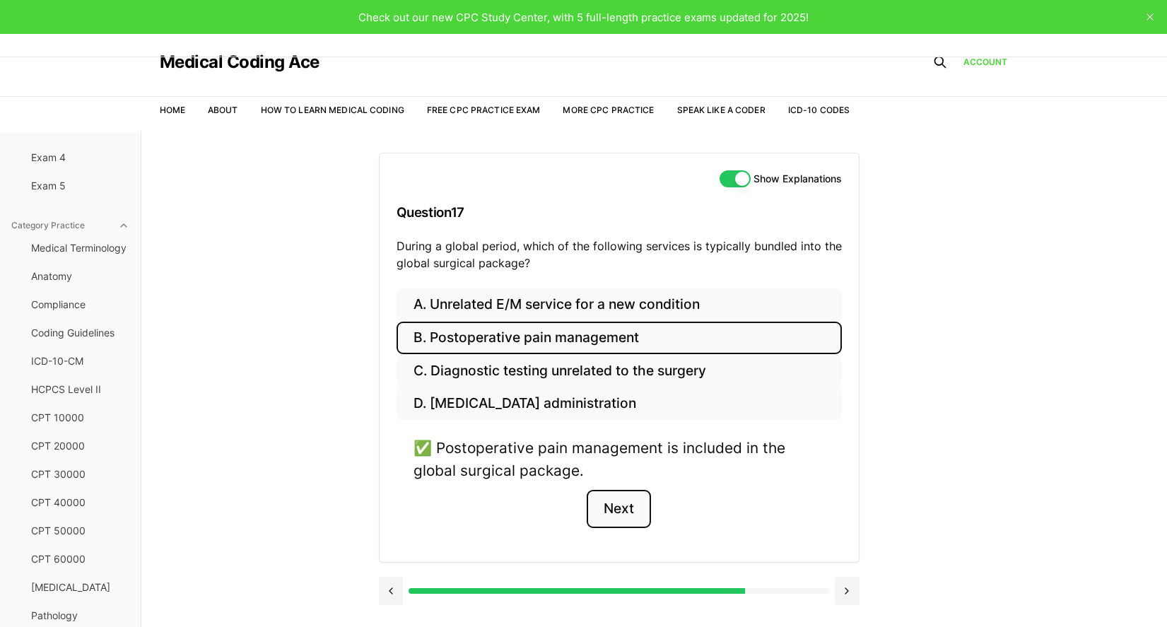
click at [628, 513] on button "Next" at bounding box center [619, 509] width 64 height 38
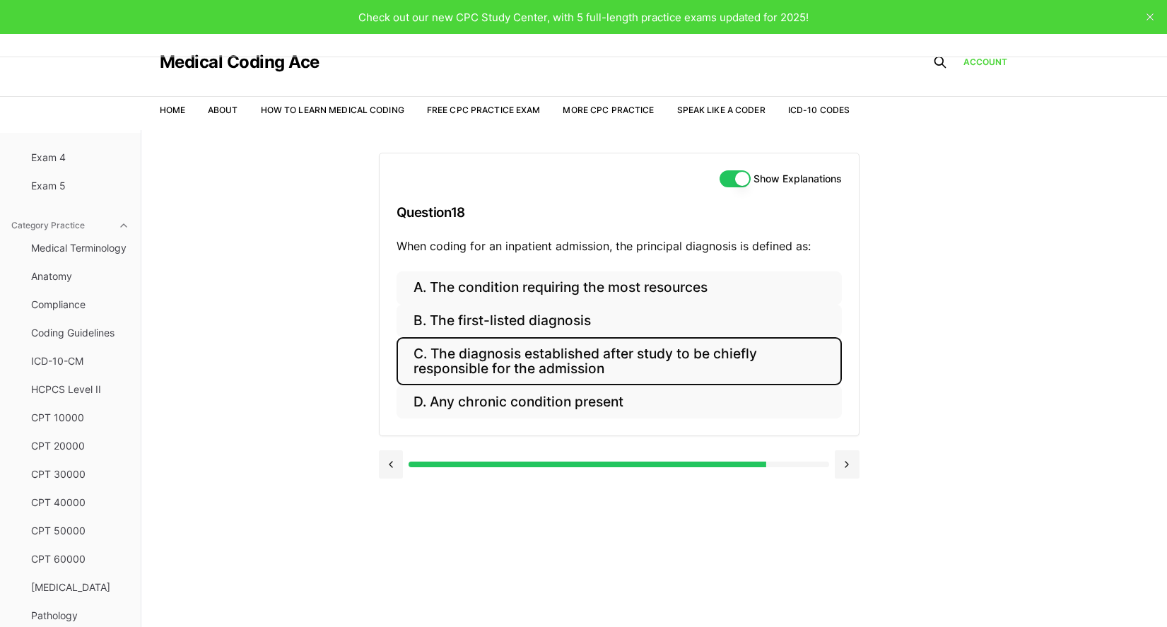
click at [565, 360] on button "C. The diagnosis established after study to be chiefly responsible for the admi…" at bounding box center [618, 361] width 445 height 48
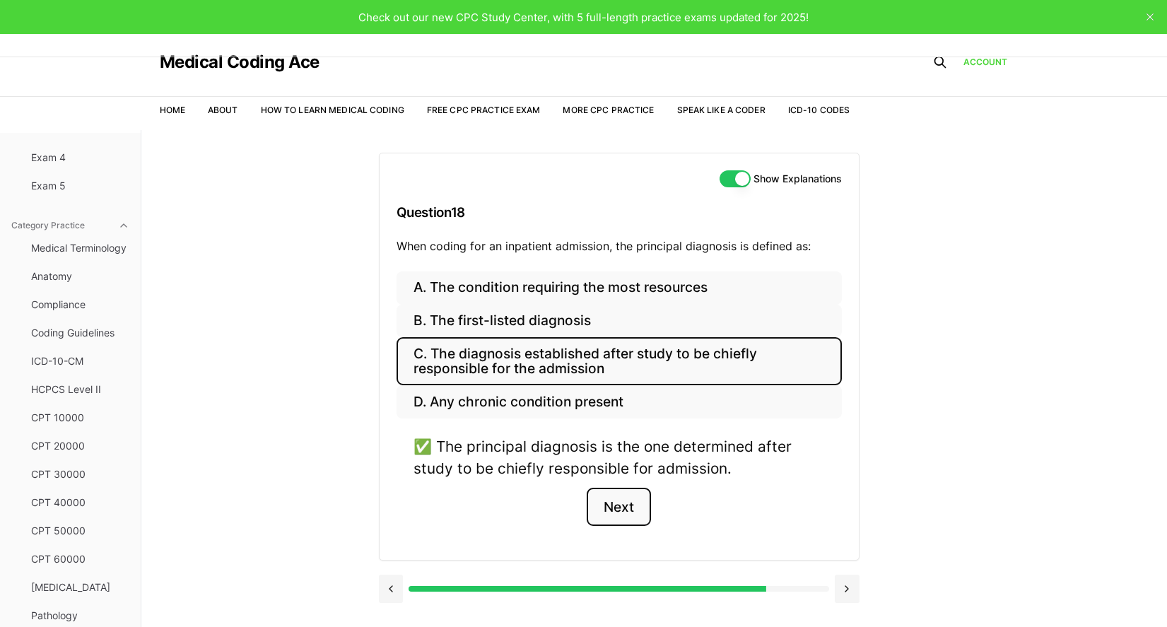
click at [629, 510] on button "Next" at bounding box center [619, 507] width 64 height 38
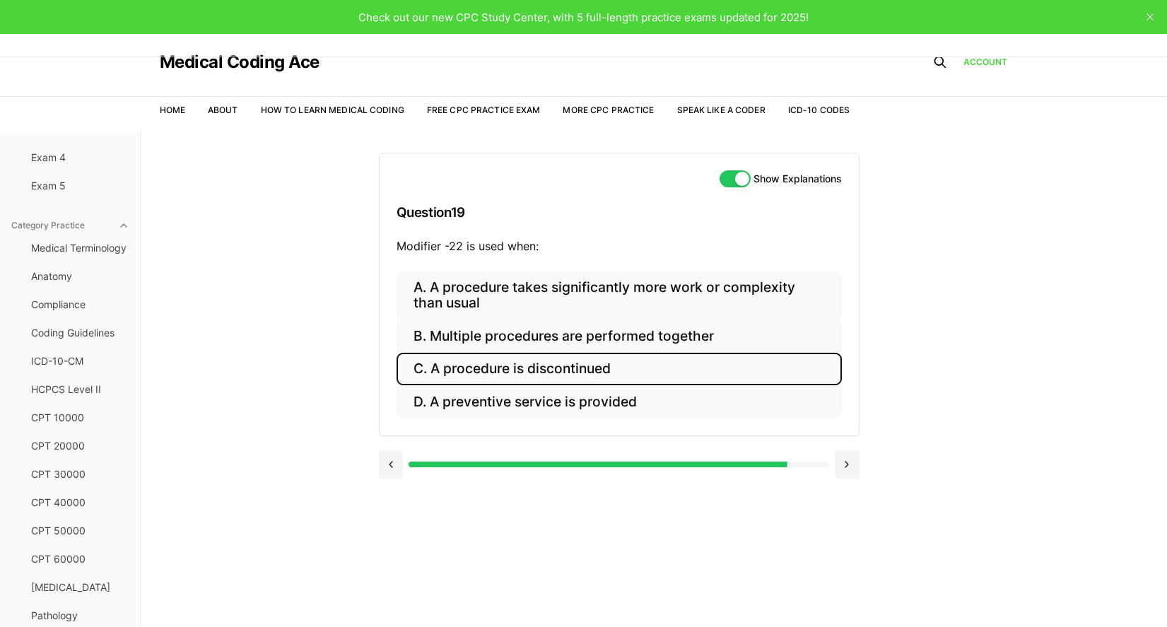
click at [518, 366] on button "C. A procedure is discontinued" at bounding box center [618, 369] width 445 height 33
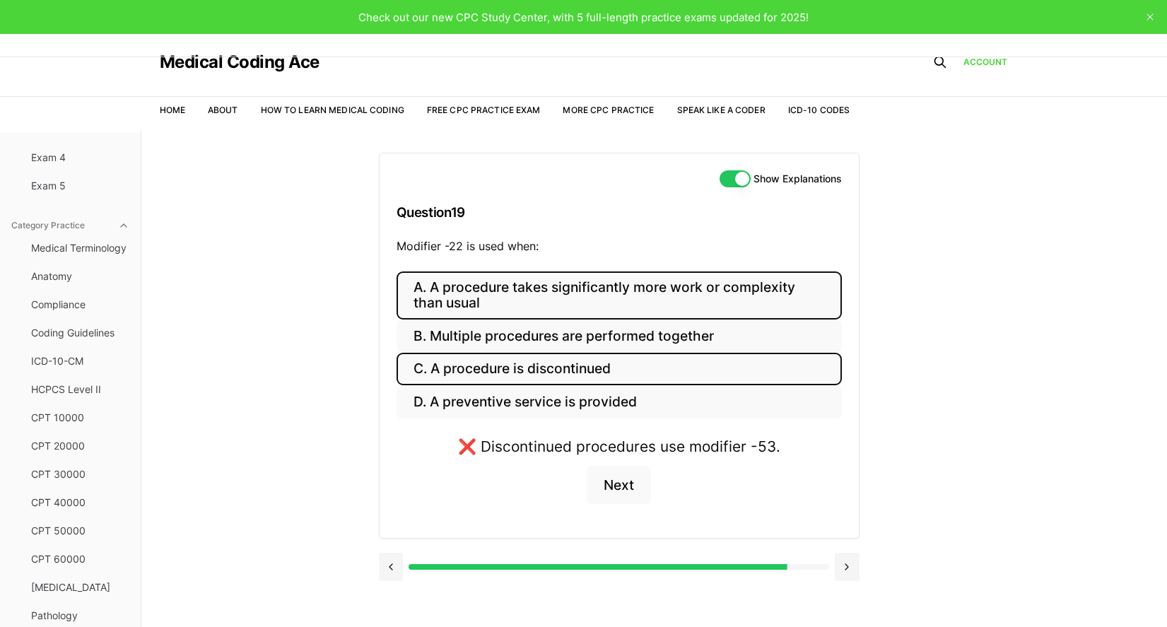
click at [442, 297] on button "A. A procedure takes significantly more work or complexity than usual" at bounding box center [618, 295] width 445 height 48
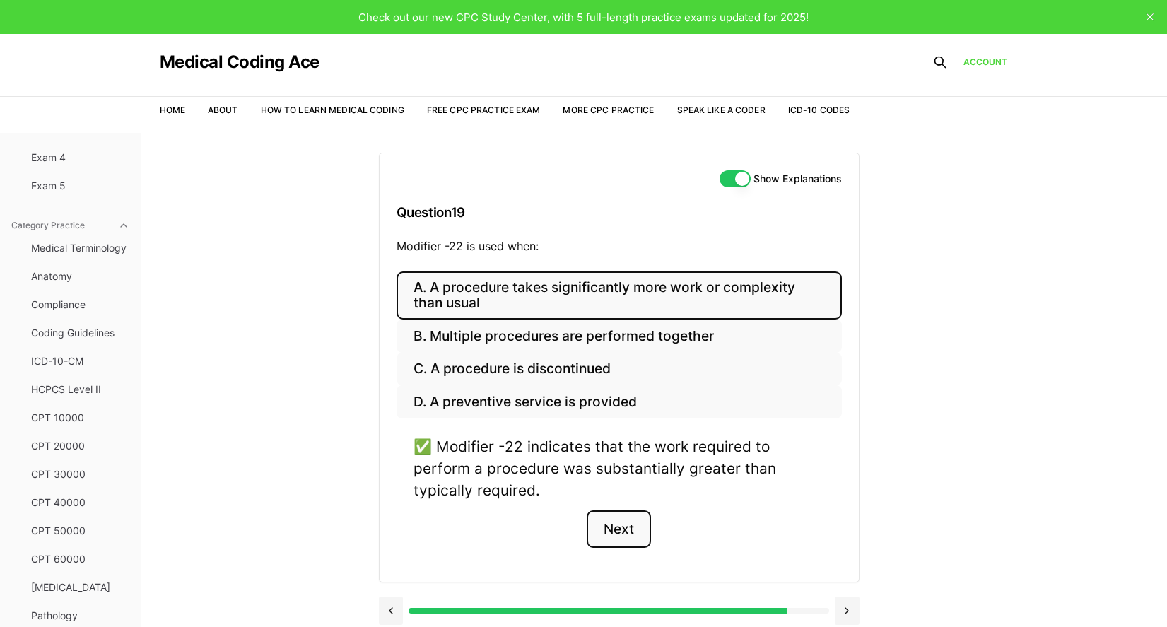
click at [631, 530] on button "Next" at bounding box center [619, 529] width 64 height 38
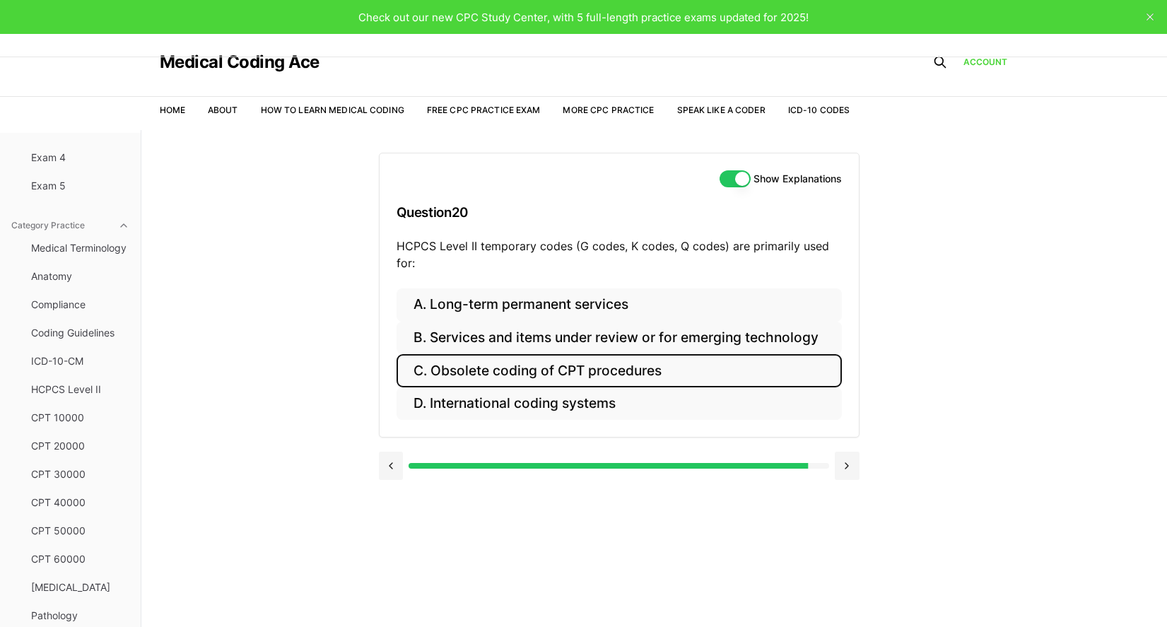
click at [429, 372] on button "C. Obsolete coding of CPT procedures" at bounding box center [618, 370] width 445 height 33
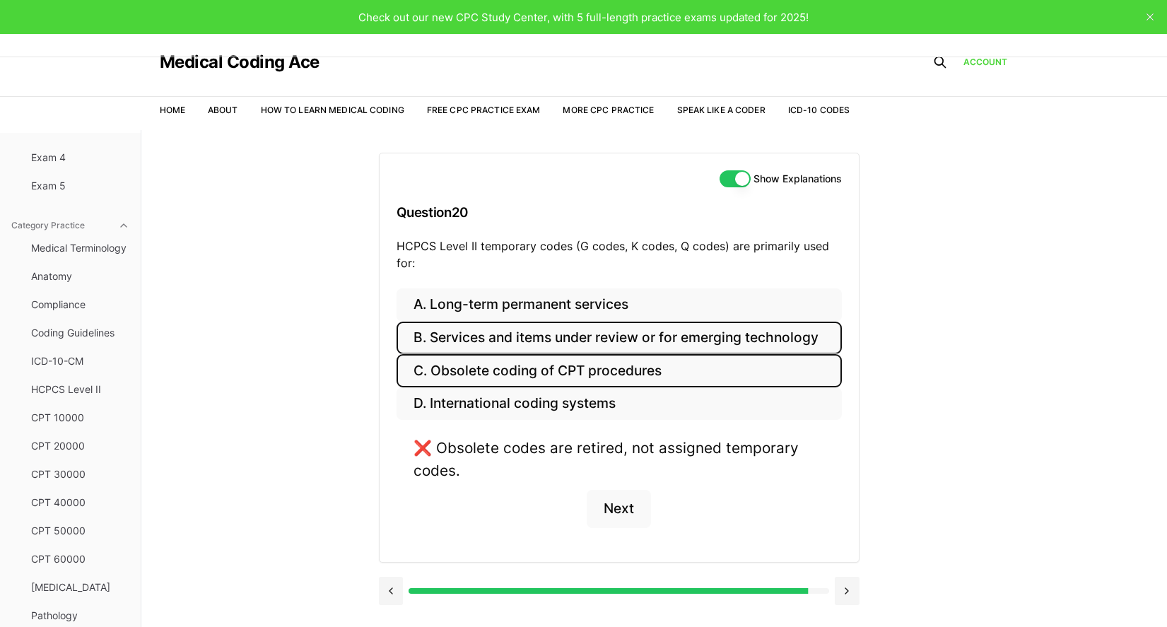
click at [449, 325] on button "B. Services and items under review or for emerging technology" at bounding box center [618, 338] width 445 height 33
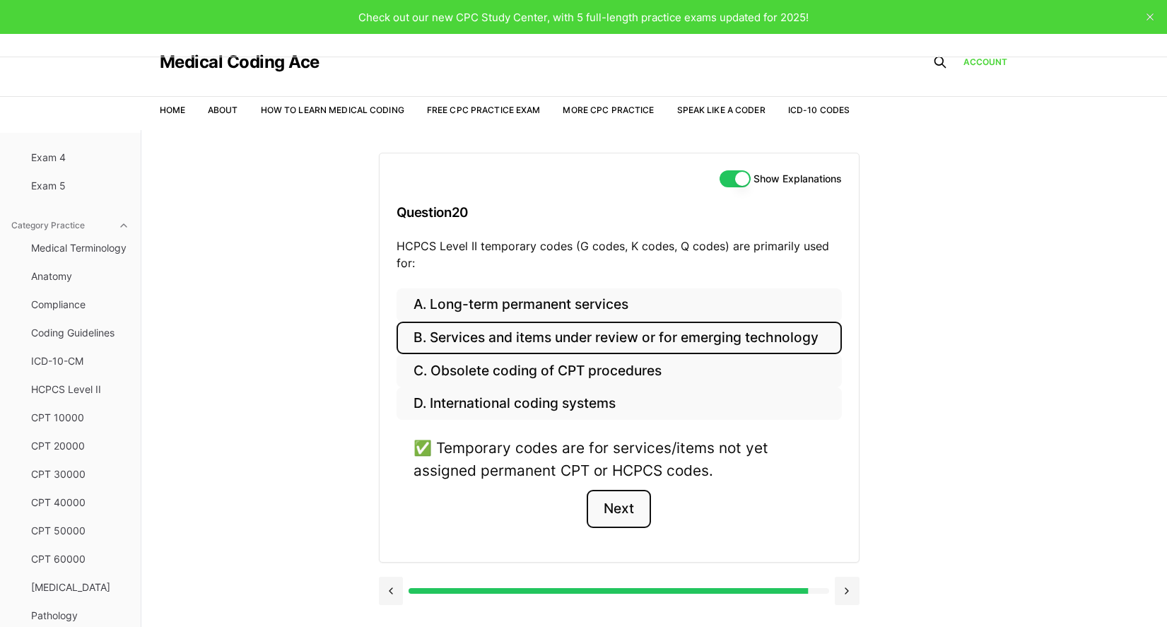
click at [604, 495] on button "Next" at bounding box center [619, 509] width 64 height 38
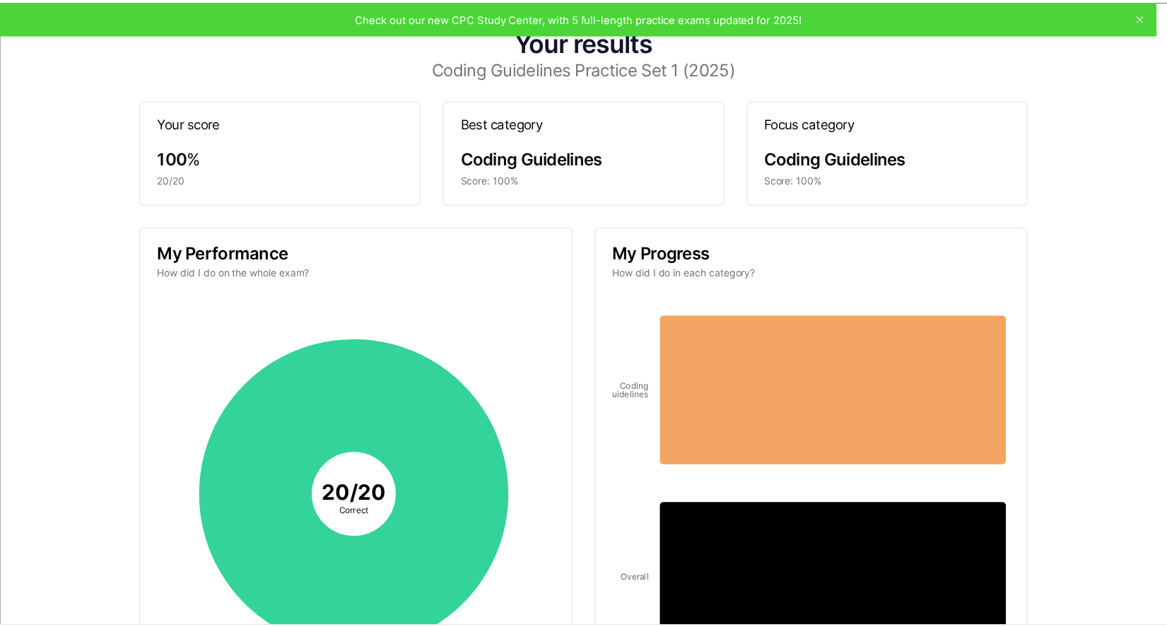
scroll to position [0, 0]
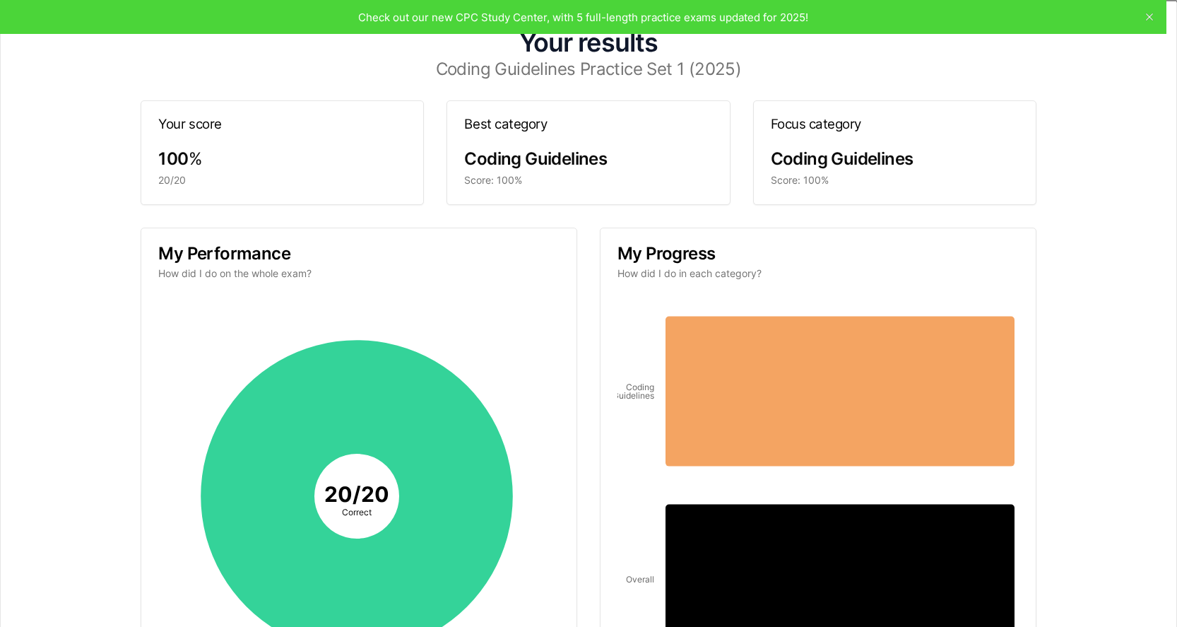
click at [1154, 15] on icon "button" at bounding box center [1159, 17] width 11 height 11
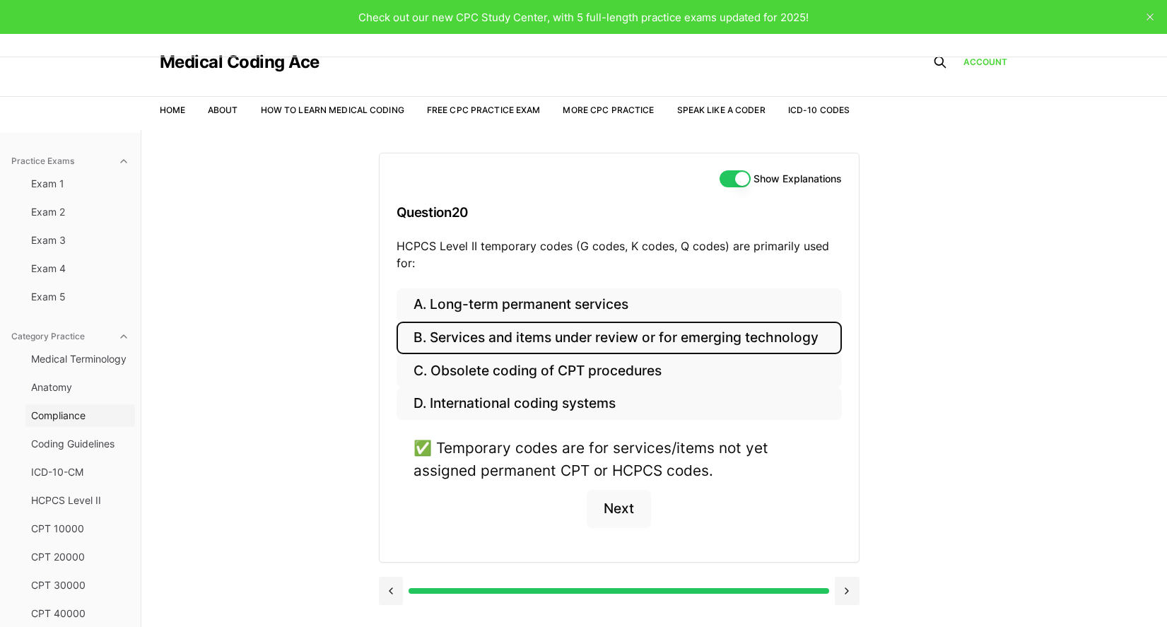
click at [70, 418] on span "Compliance" at bounding box center [80, 416] width 98 height 14
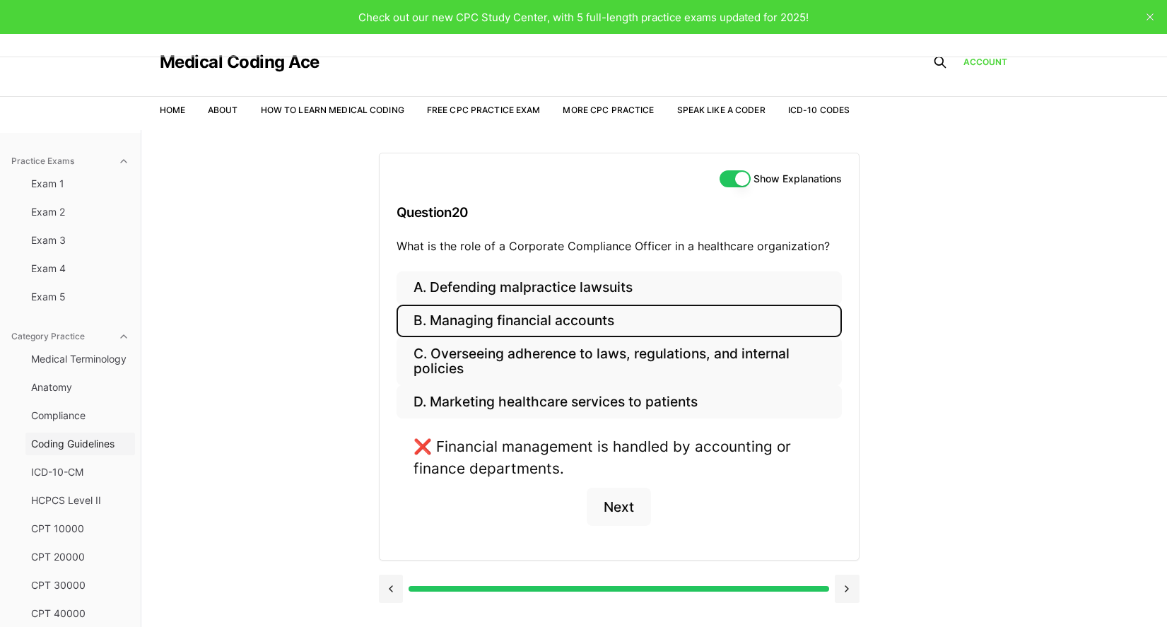
click at [84, 446] on span "Coding Guidelines" at bounding box center [80, 444] width 98 height 14
click at [97, 445] on span "Coding Guidelines" at bounding box center [80, 444] width 98 height 14
click at [62, 415] on span "Compliance" at bounding box center [80, 416] width 98 height 14
click at [61, 395] on button "Anatomy" at bounding box center [80, 387] width 110 height 23
click at [65, 414] on span "Compliance" at bounding box center [80, 416] width 98 height 14
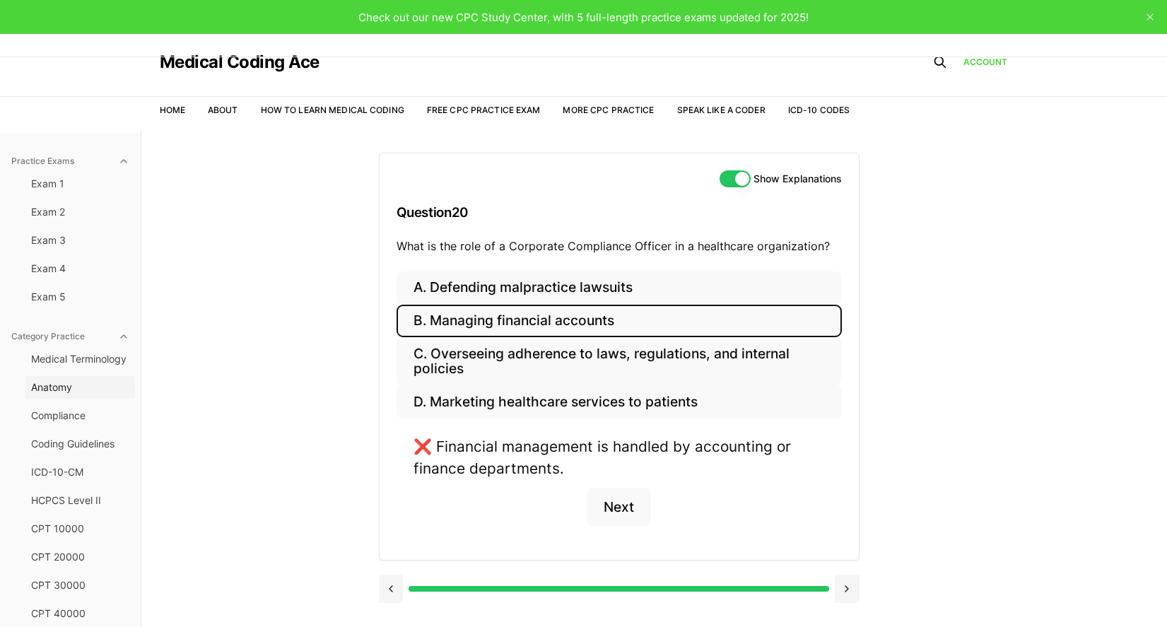
click at [74, 377] on button "Anatomy" at bounding box center [80, 387] width 110 height 23
click at [78, 360] on span "Medical Terminology" at bounding box center [80, 359] width 98 height 14
click at [90, 445] on span "Coding Guidelines" at bounding box center [80, 444] width 98 height 14
